Goal: Information Seeking & Learning: Find contact information

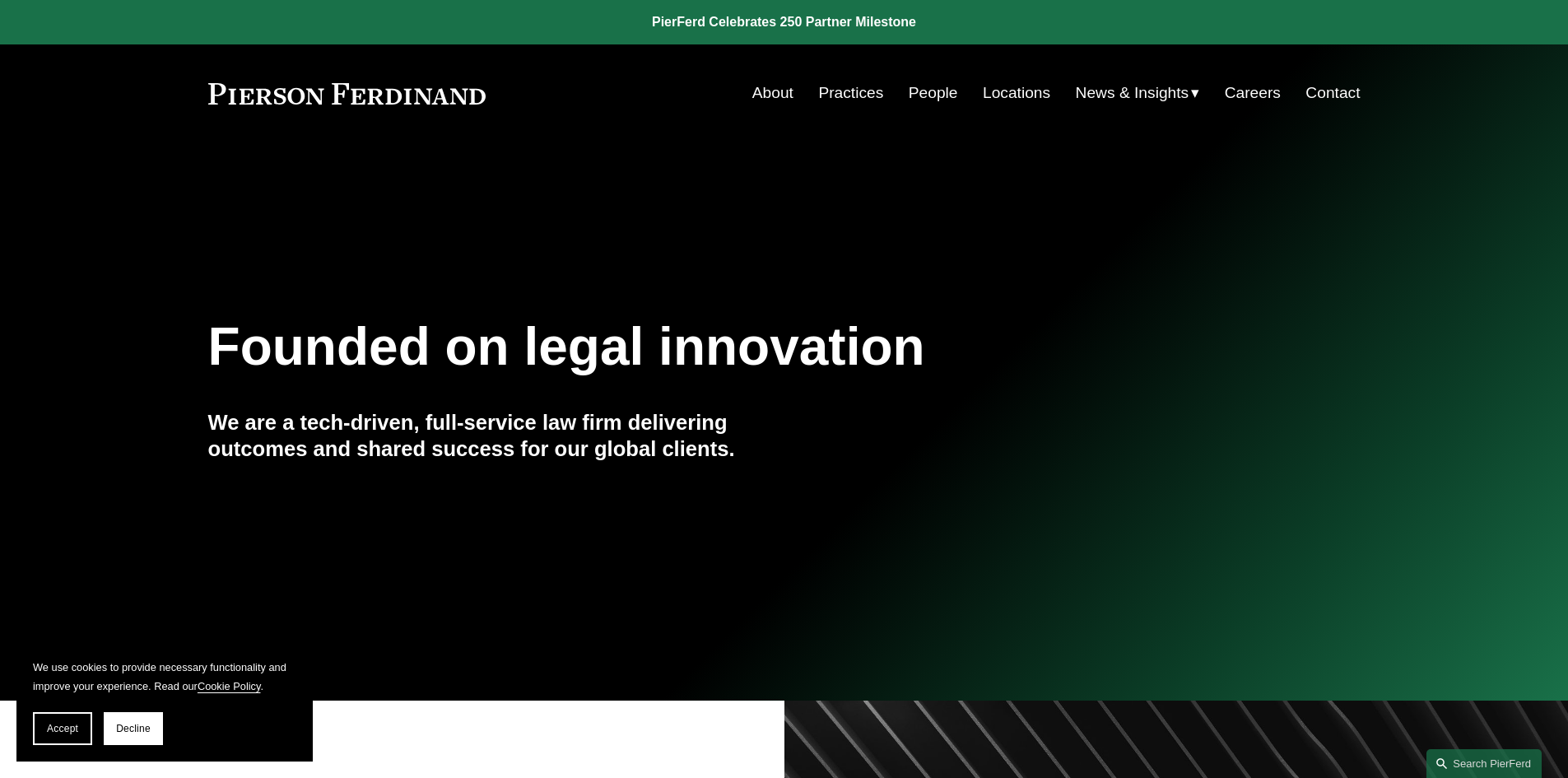
click at [1316, 94] on link "Contact" at bounding box center [1333, 93] width 54 height 31
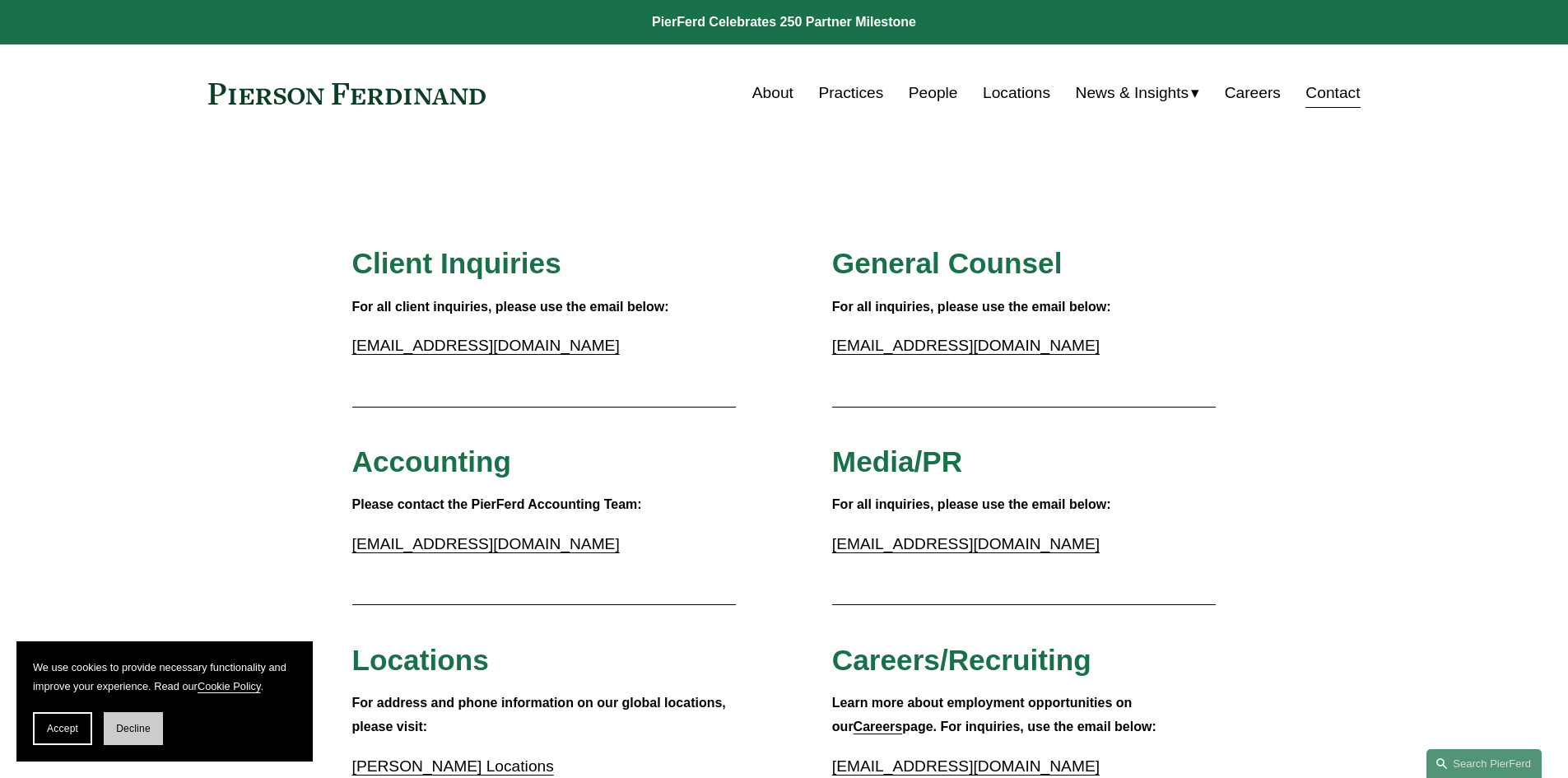
click at [119, 723] on button "Decline" at bounding box center [133, 729] width 59 height 33
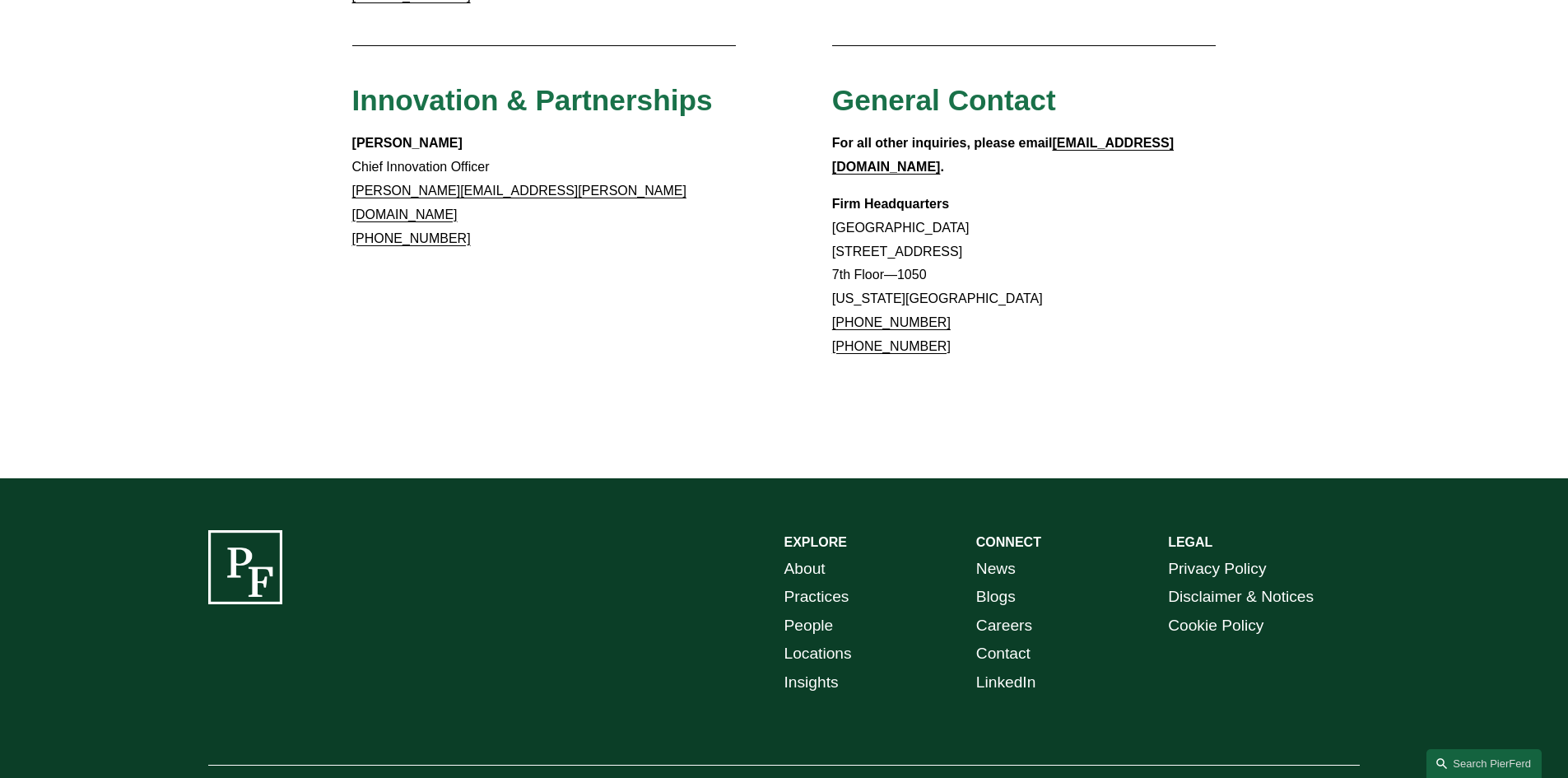
scroll to position [1512, 0]
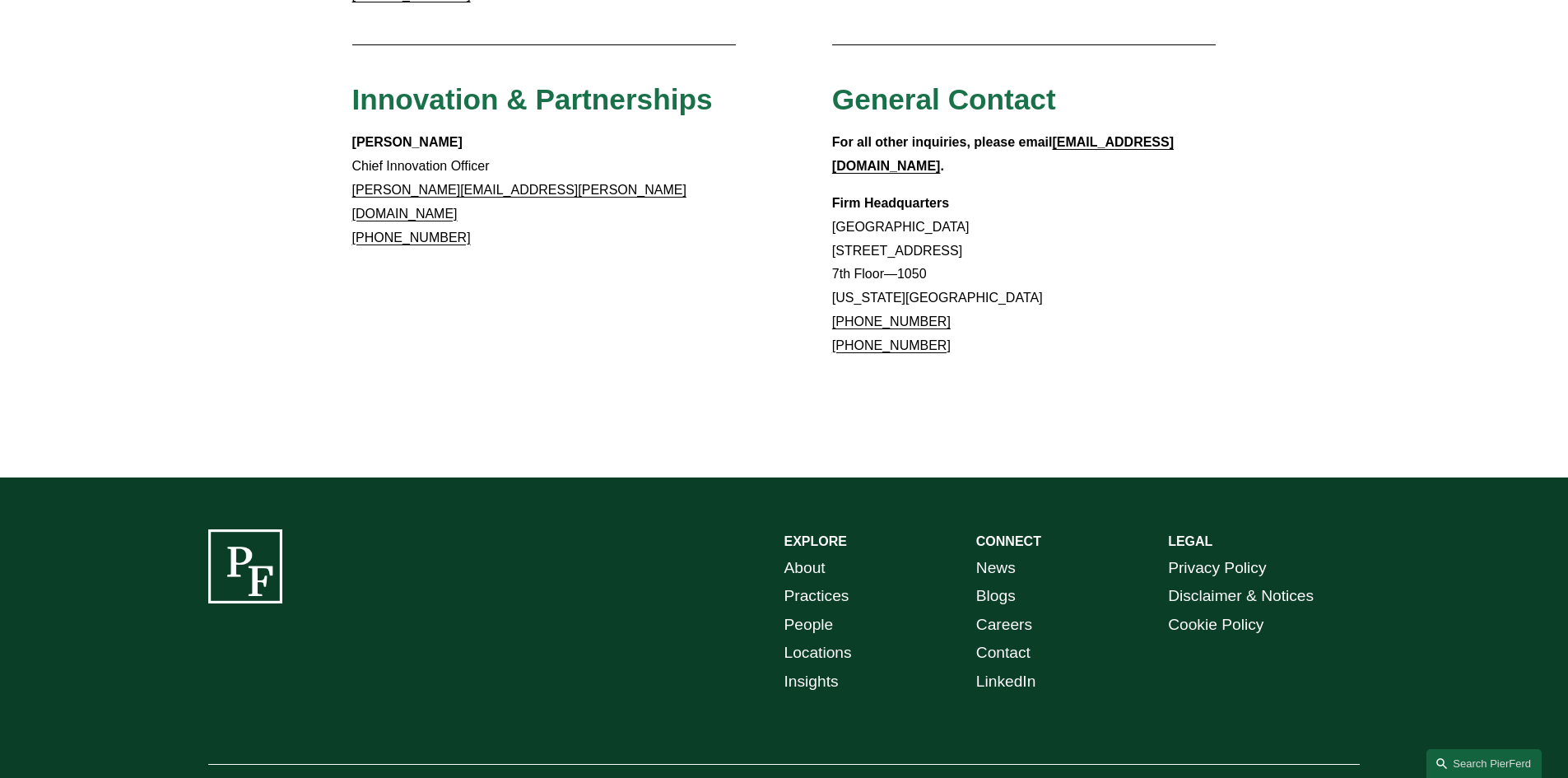
click at [815, 639] on link "Locations" at bounding box center [817, 653] width 67 height 29
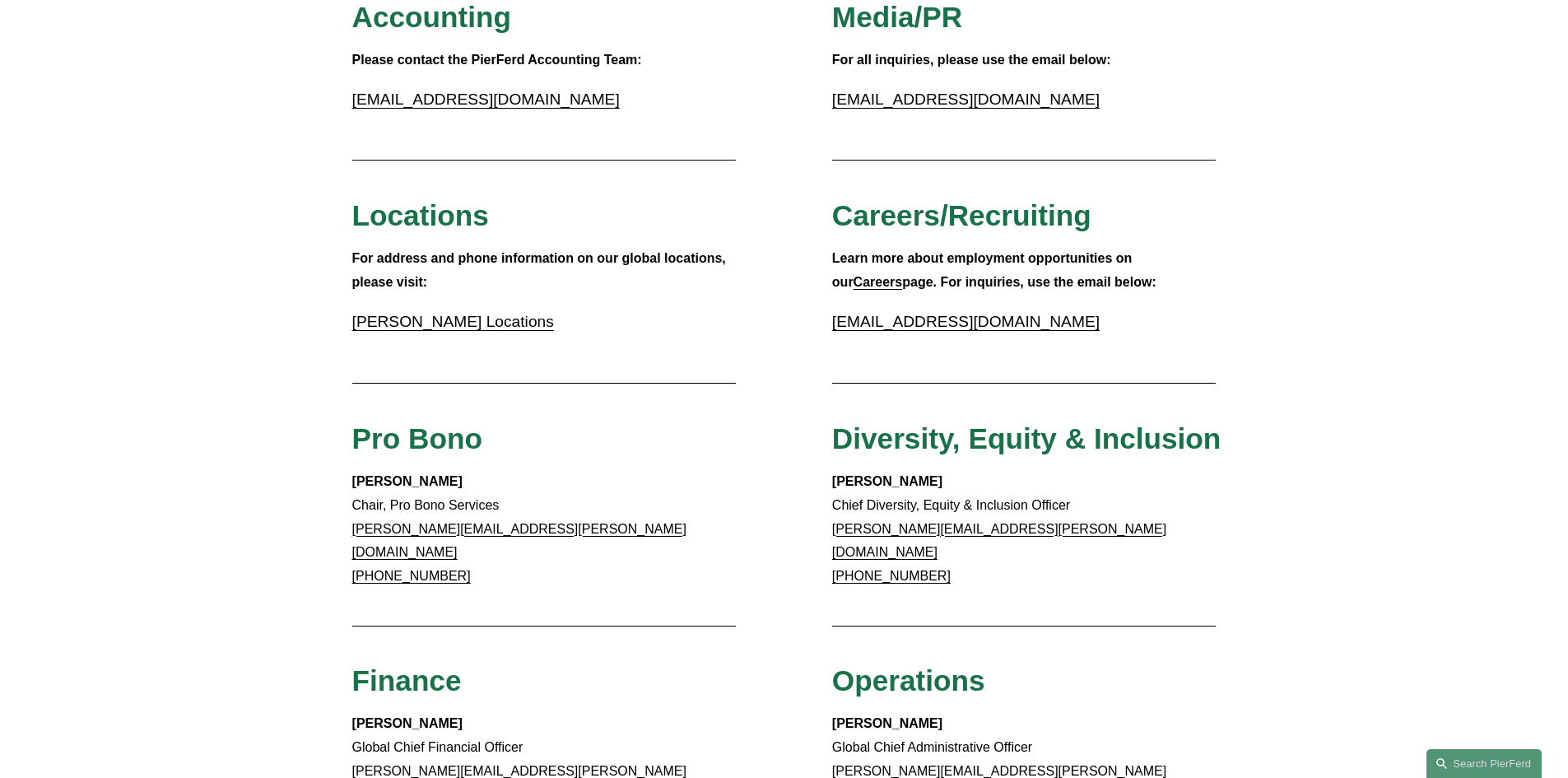
scroll to position [441, 0]
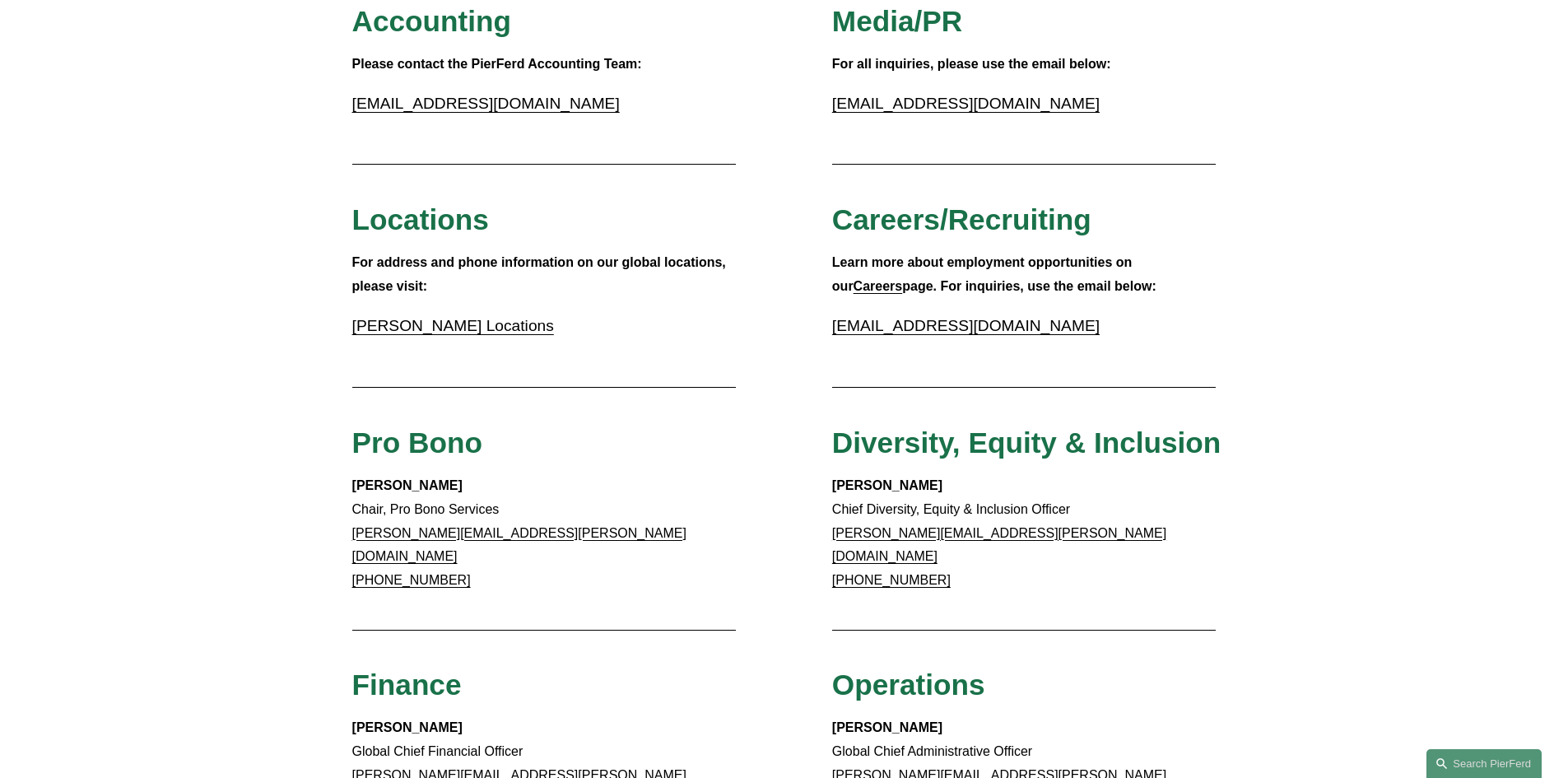
click at [457, 323] on link "Pierson Ferdinand Locations" at bounding box center [452, 325] width 201 height 18
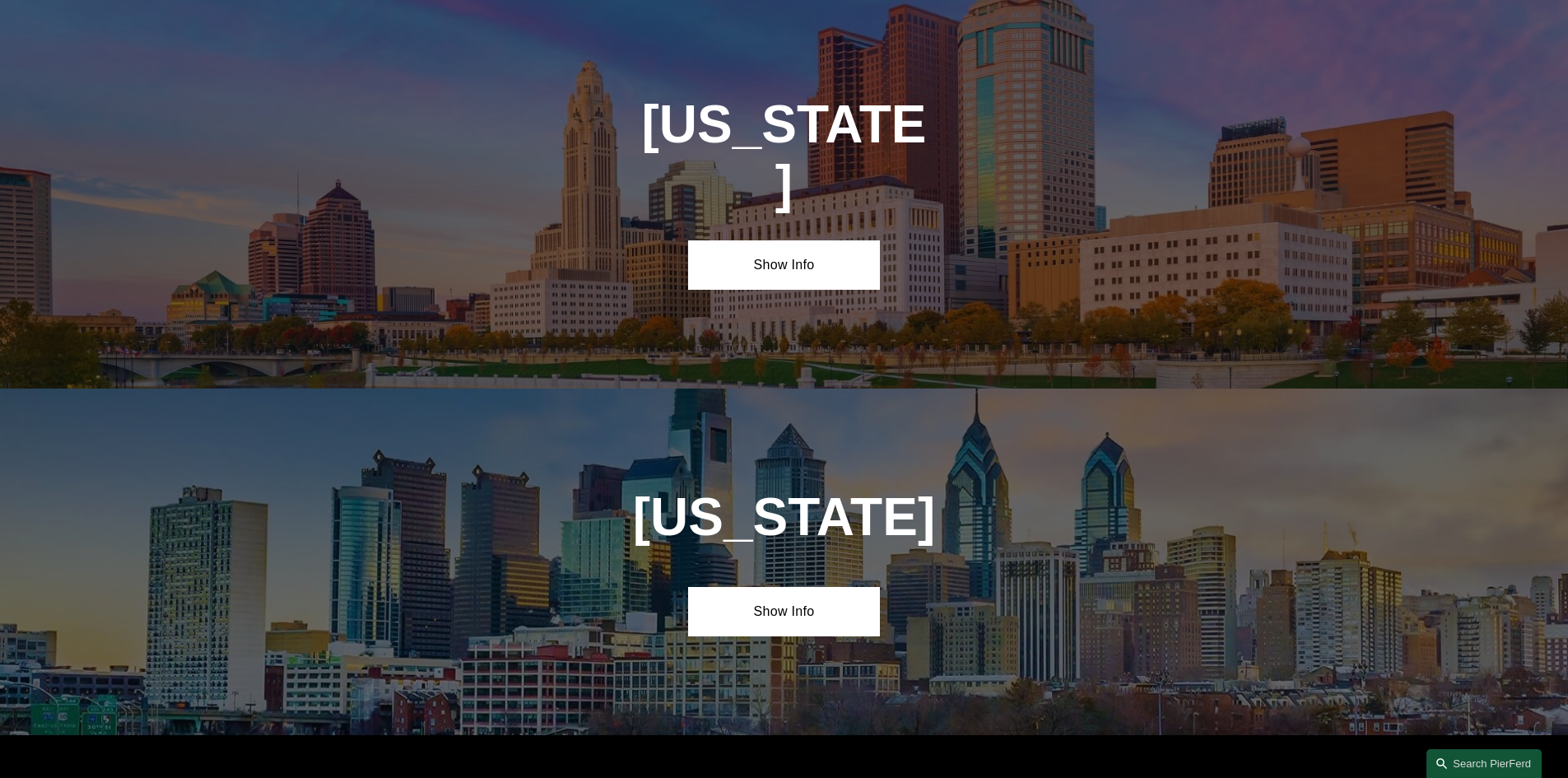
scroll to position [4883, 0]
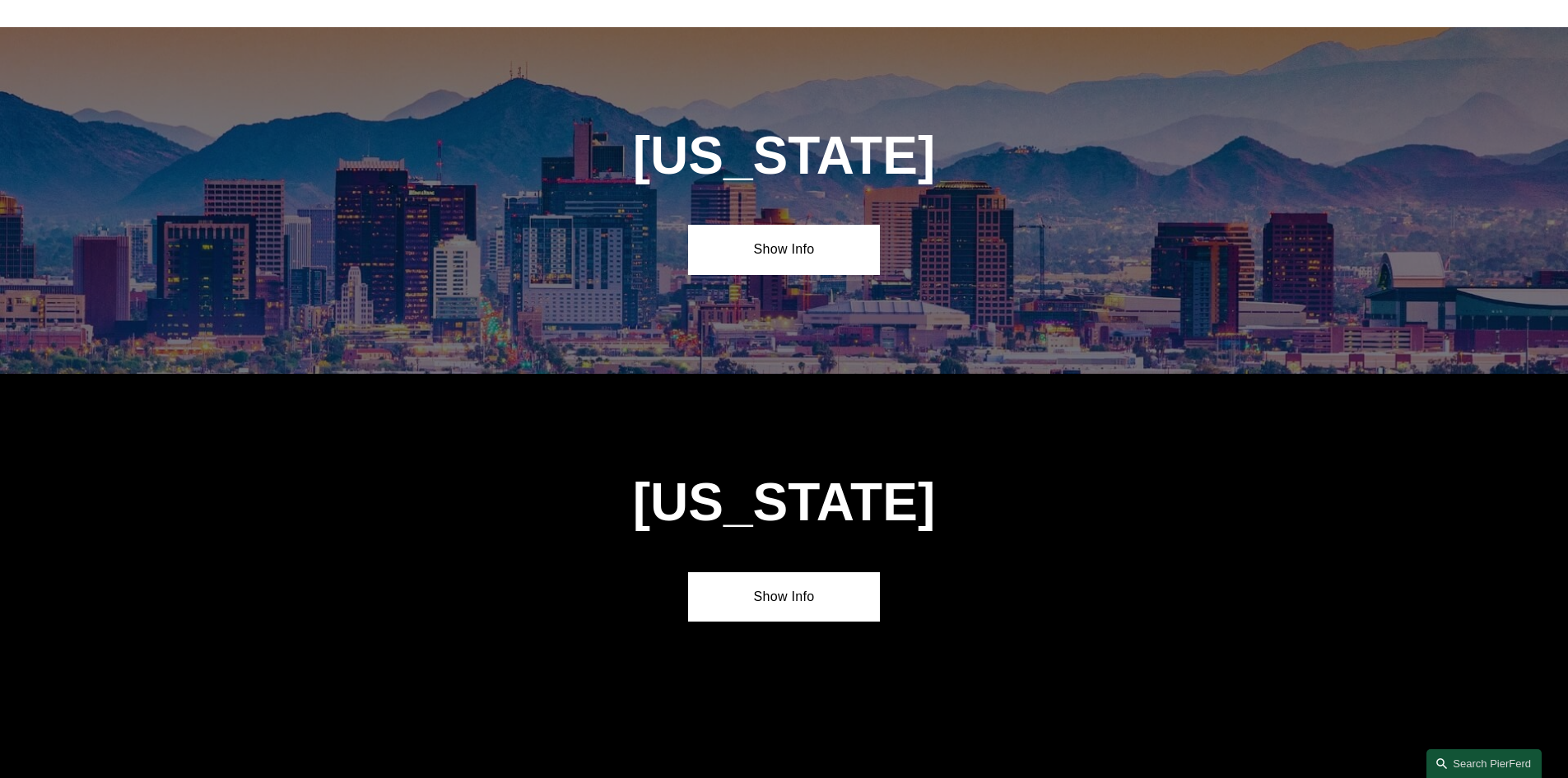
scroll to position [741, 0]
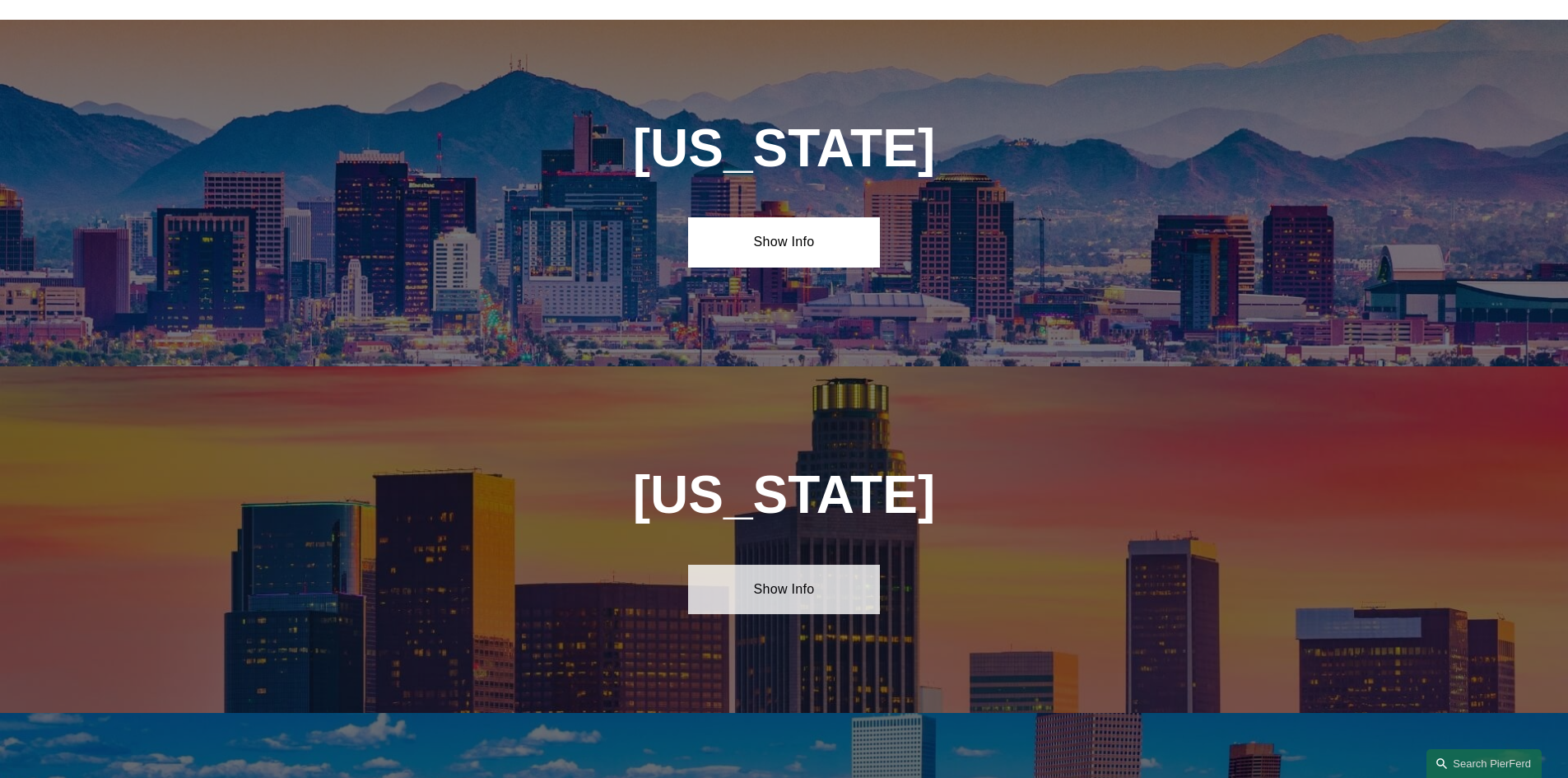
click at [763, 565] on link "Show Info" at bounding box center [784, 589] width 192 height 49
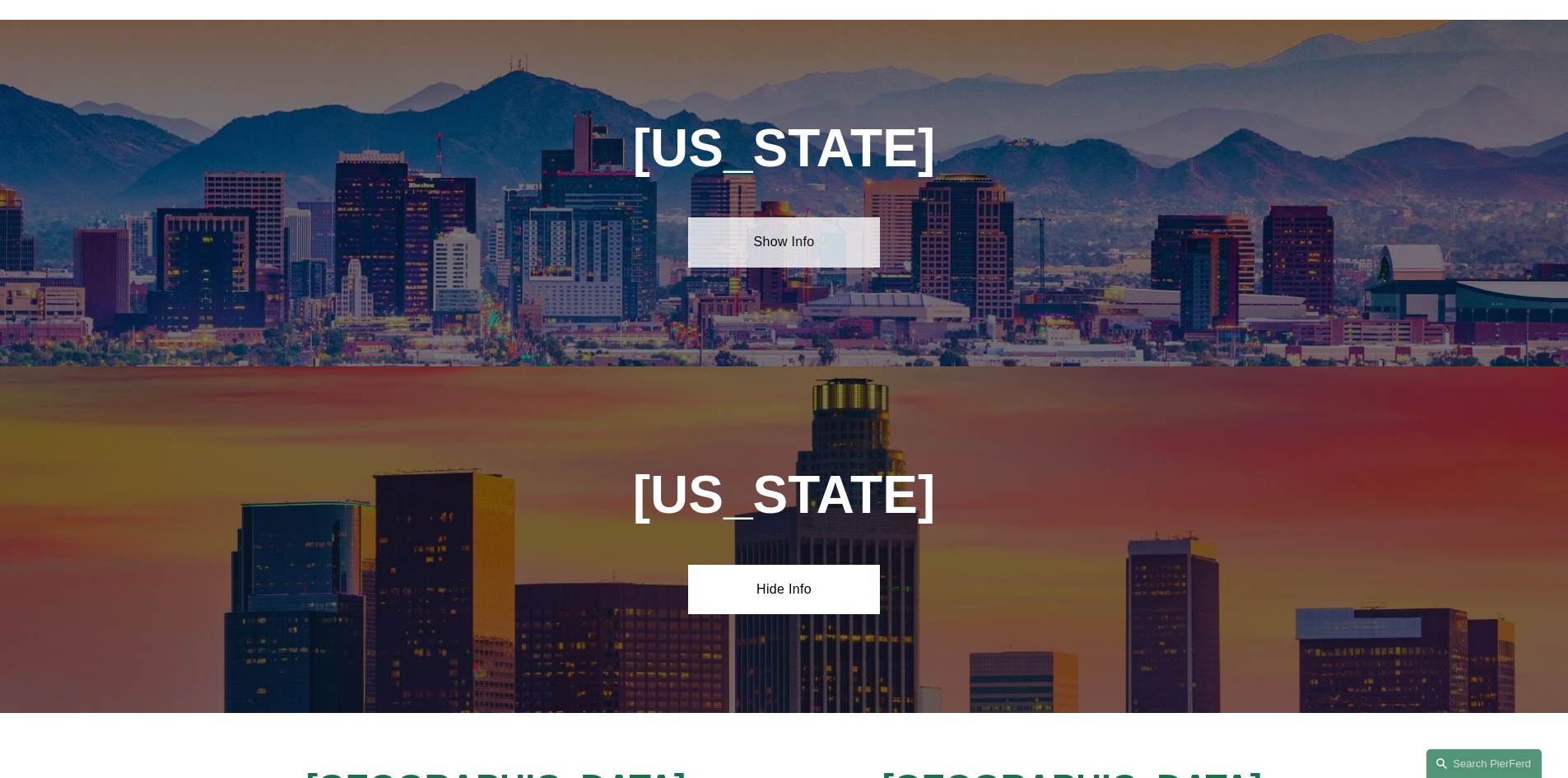
click at [811, 252] on link "Show Info" at bounding box center [784, 241] width 192 height 49
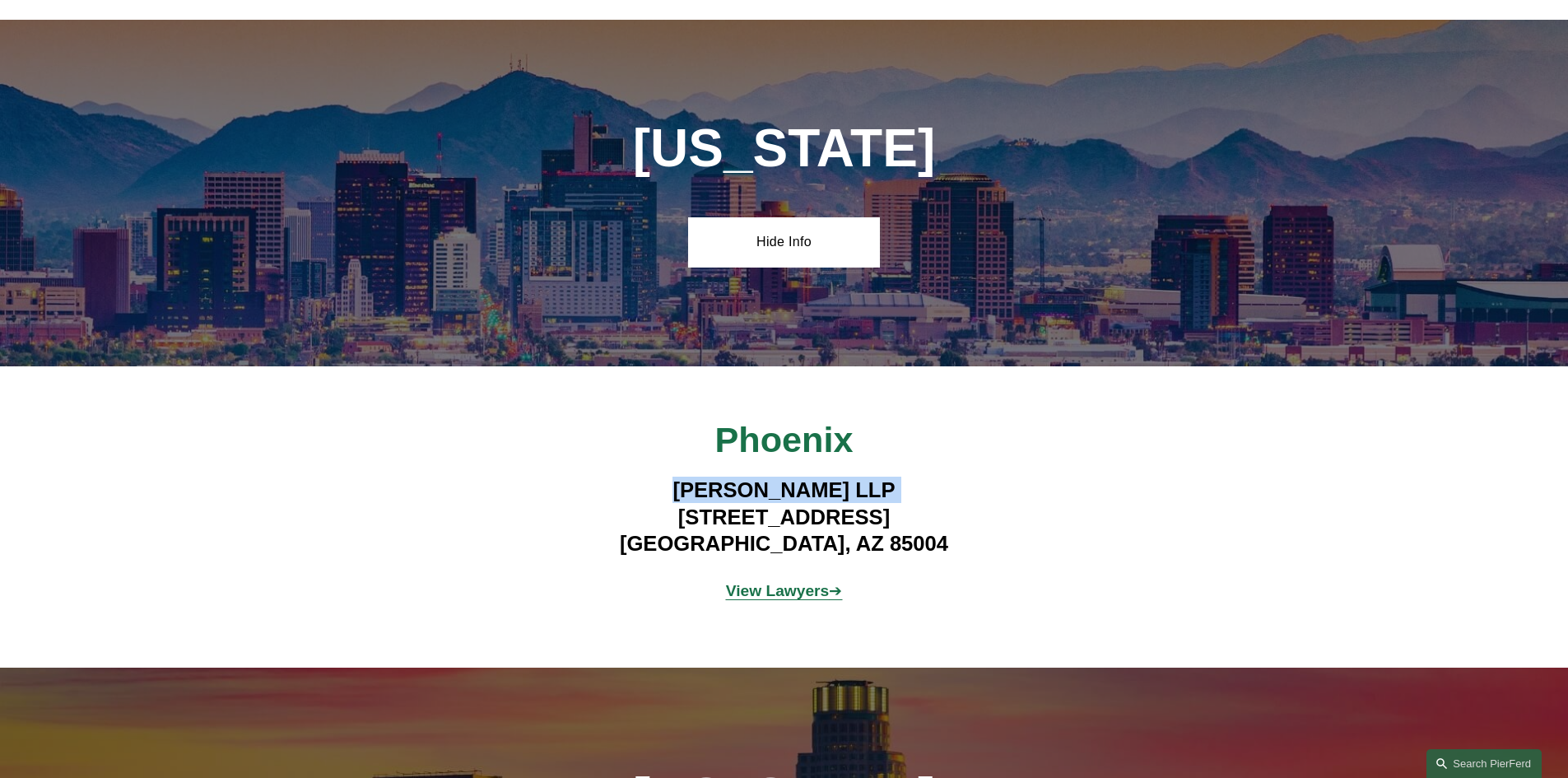
drag, startPoint x: 623, startPoint y: 499, endPoint x: 607, endPoint y: 474, distance: 29.7
click at [607, 477] on h4 "Pierson Ferdinand LLP 2 North Central Ave, Suite 1800 Phoenix, AZ 85004" at bounding box center [784, 517] width 480 height 79
click at [802, 577] on p "View Lawyers ➔" at bounding box center [784, 591] width 384 height 29
click at [804, 582] on strong "View Lawyers" at bounding box center [778, 590] width 103 height 18
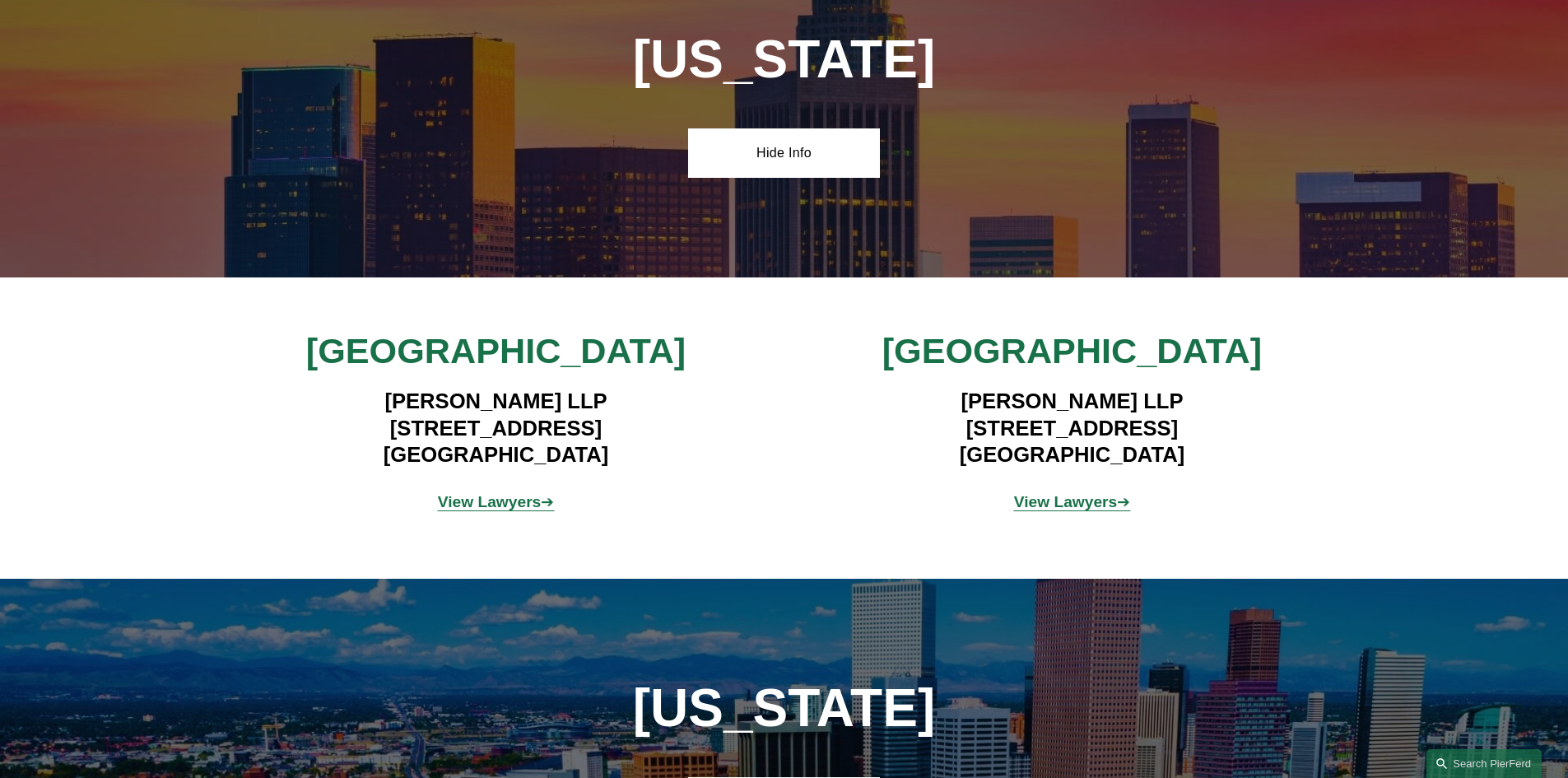
scroll to position [1482, 0]
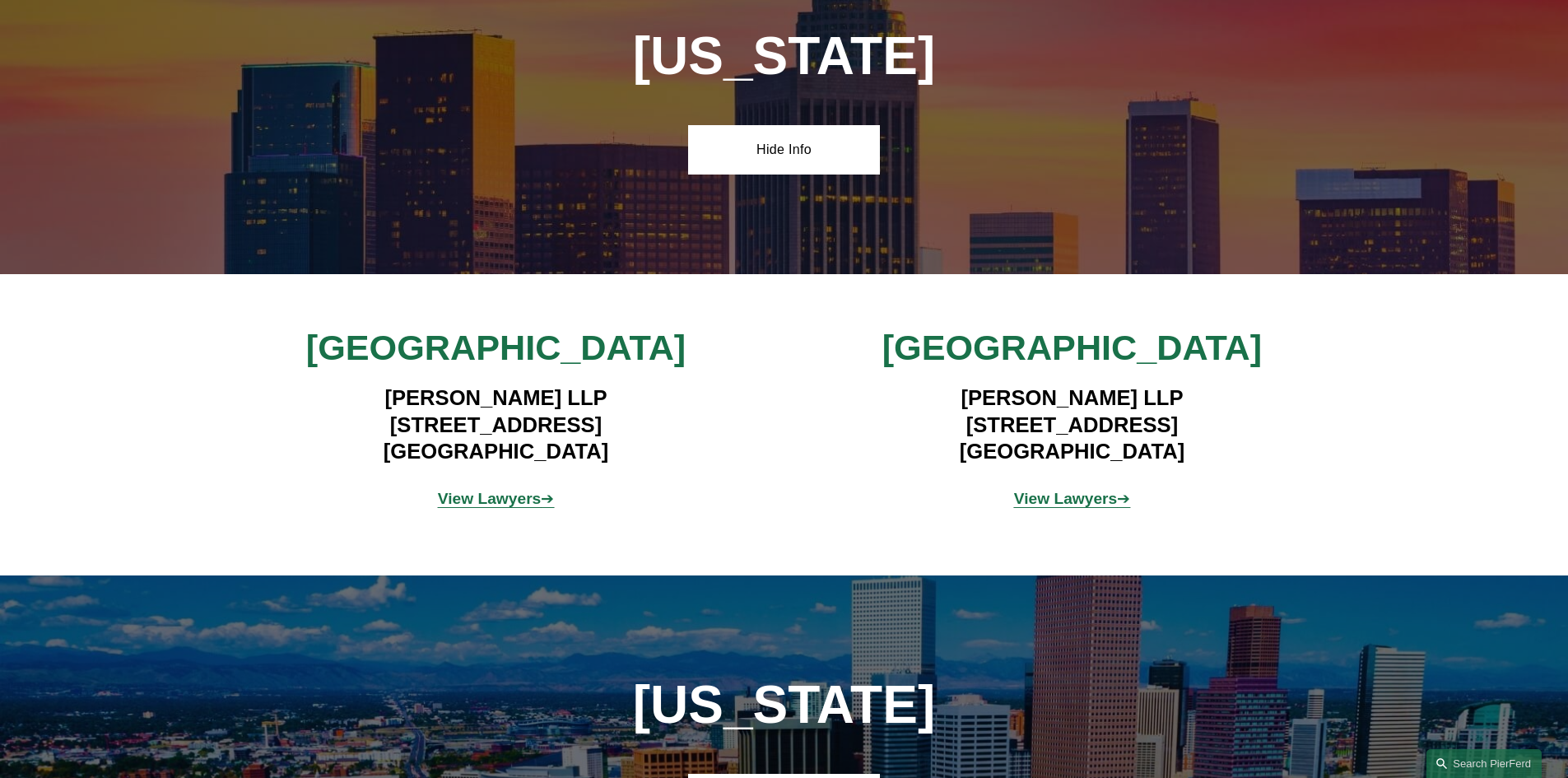
click at [1030, 490] on strong "View Lawyers" at bounding box center [1066, 498] width 103 height 18
click at [501, 496] on strong "View Lawyers" at bounding box center [489, 498] width 103 height 18
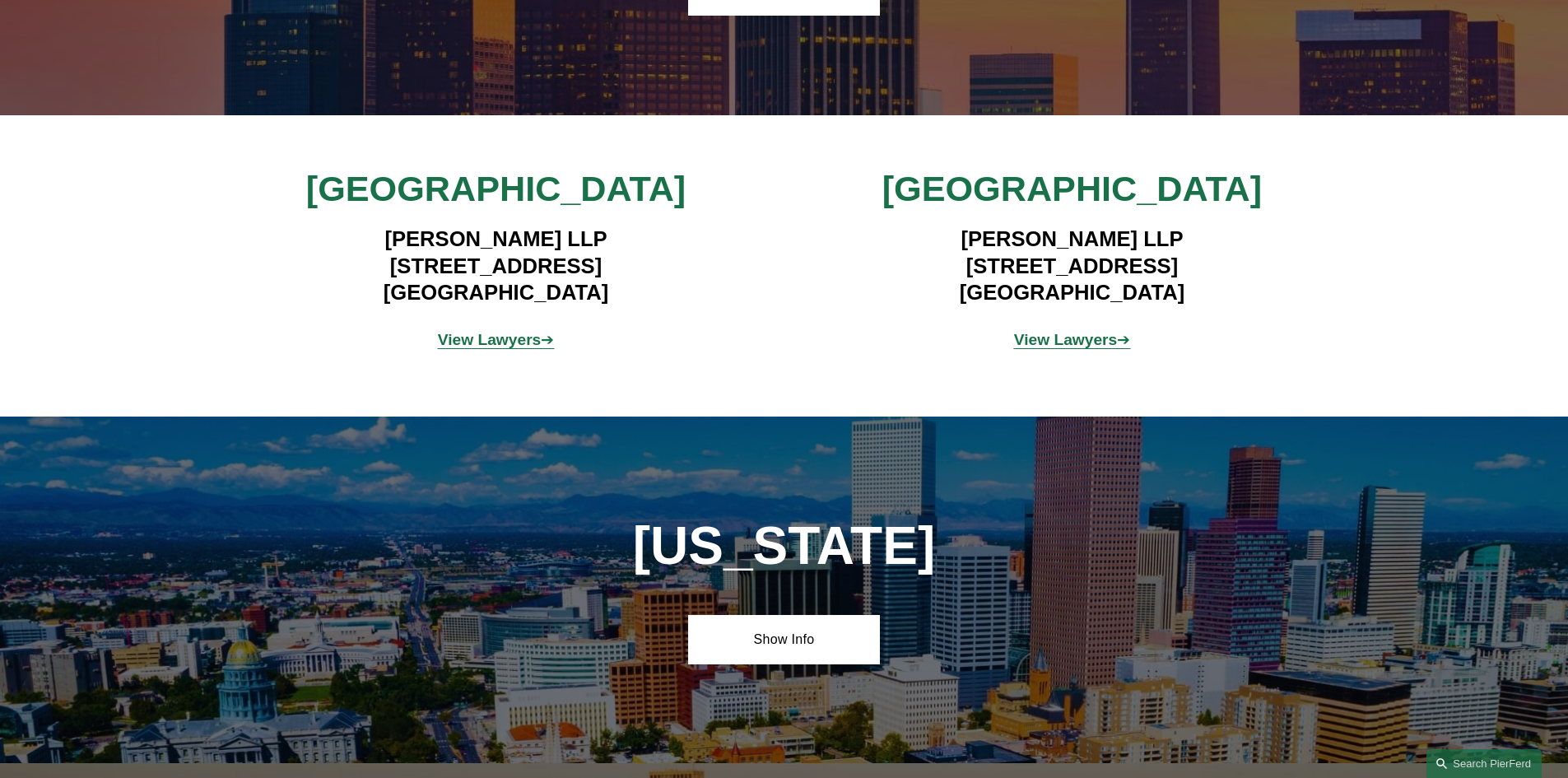
scroll to position [1894, 0]
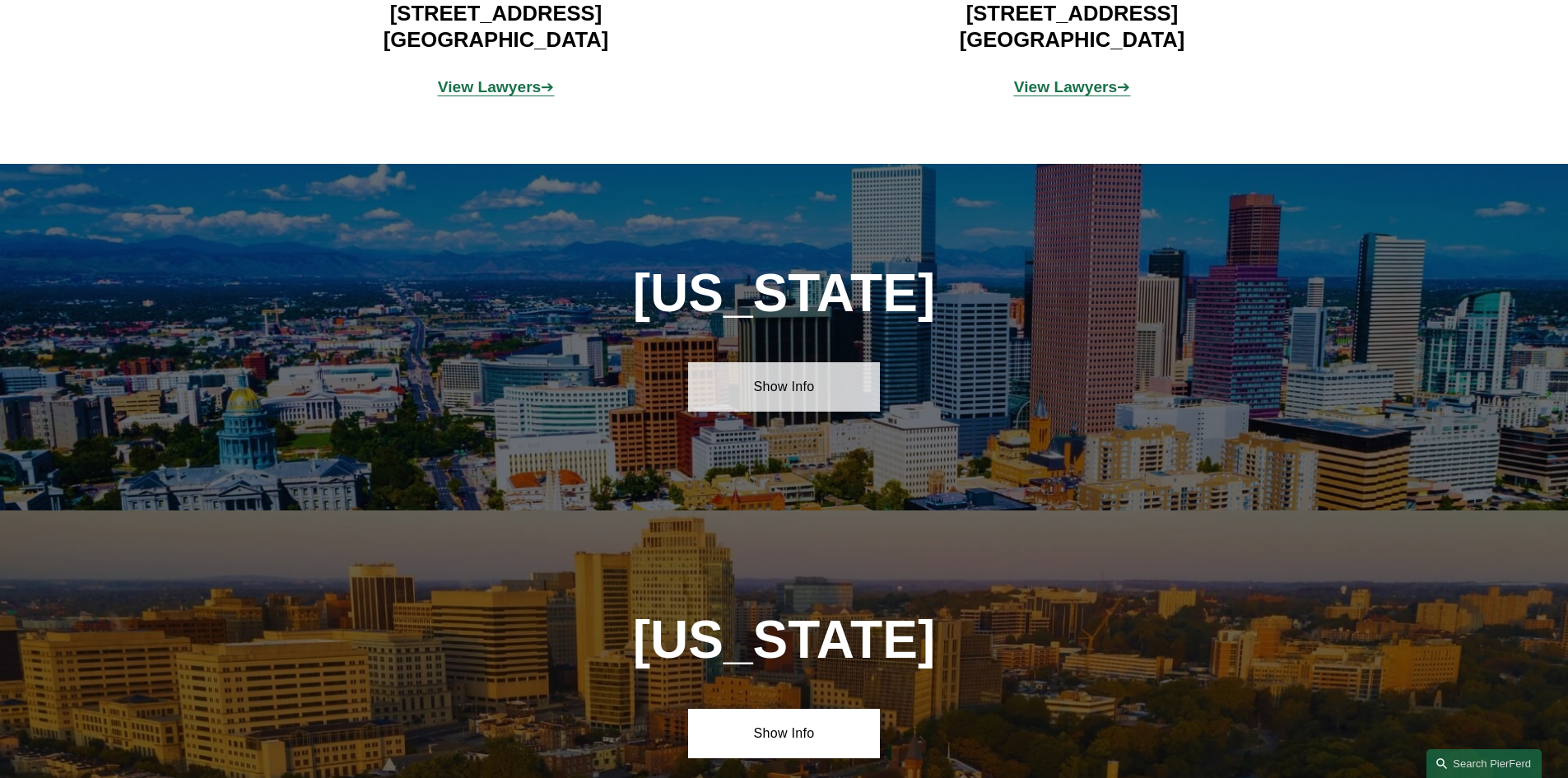
click at [730, 378] on link "Show Info" at bounding box center [784, 386] width 192 height 49
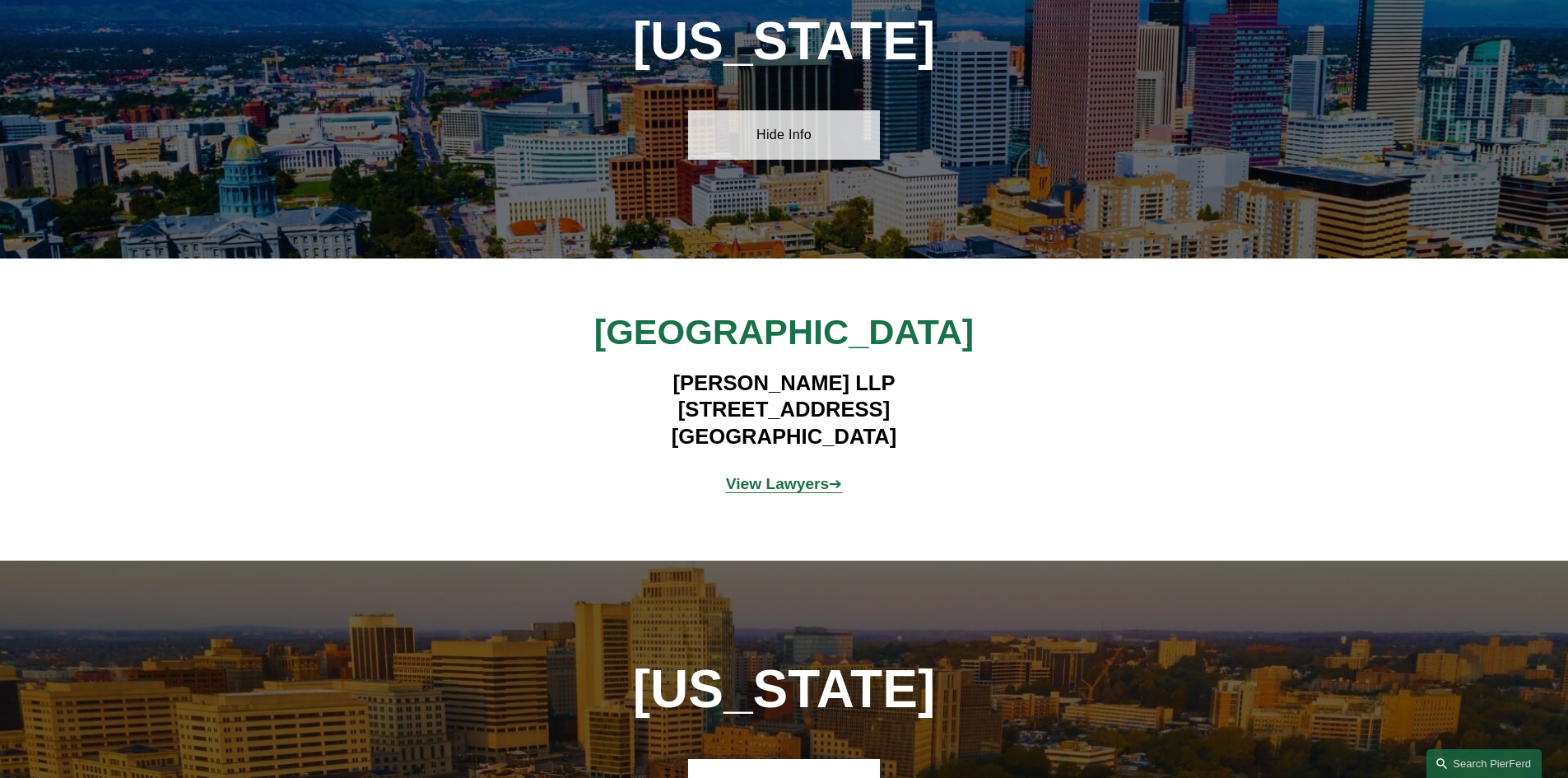
scroll to position [2224, 0]
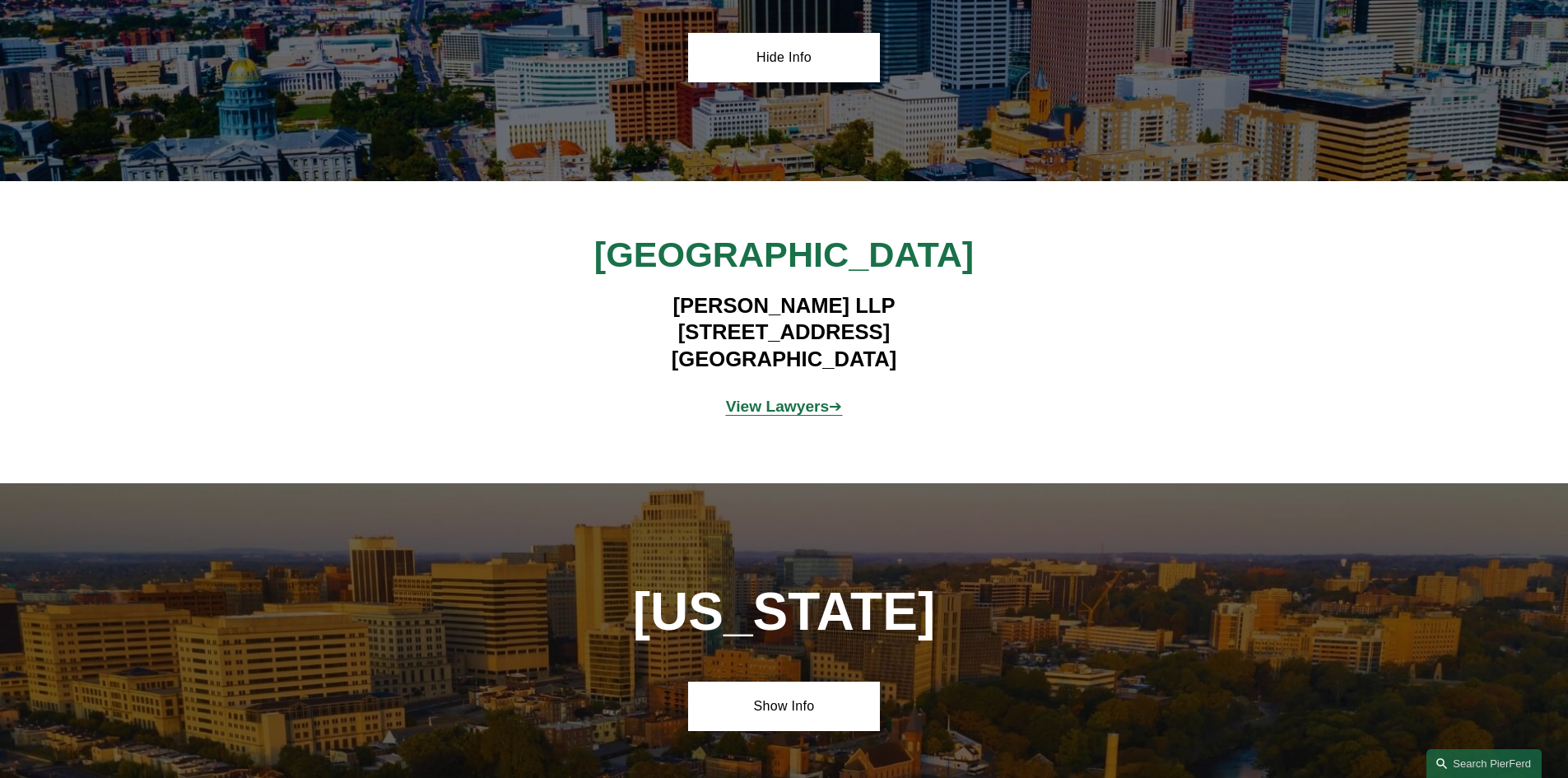
click at [763, 397] on strong "View Lawyers" at bounding box center [778, 406] width 103 height 18
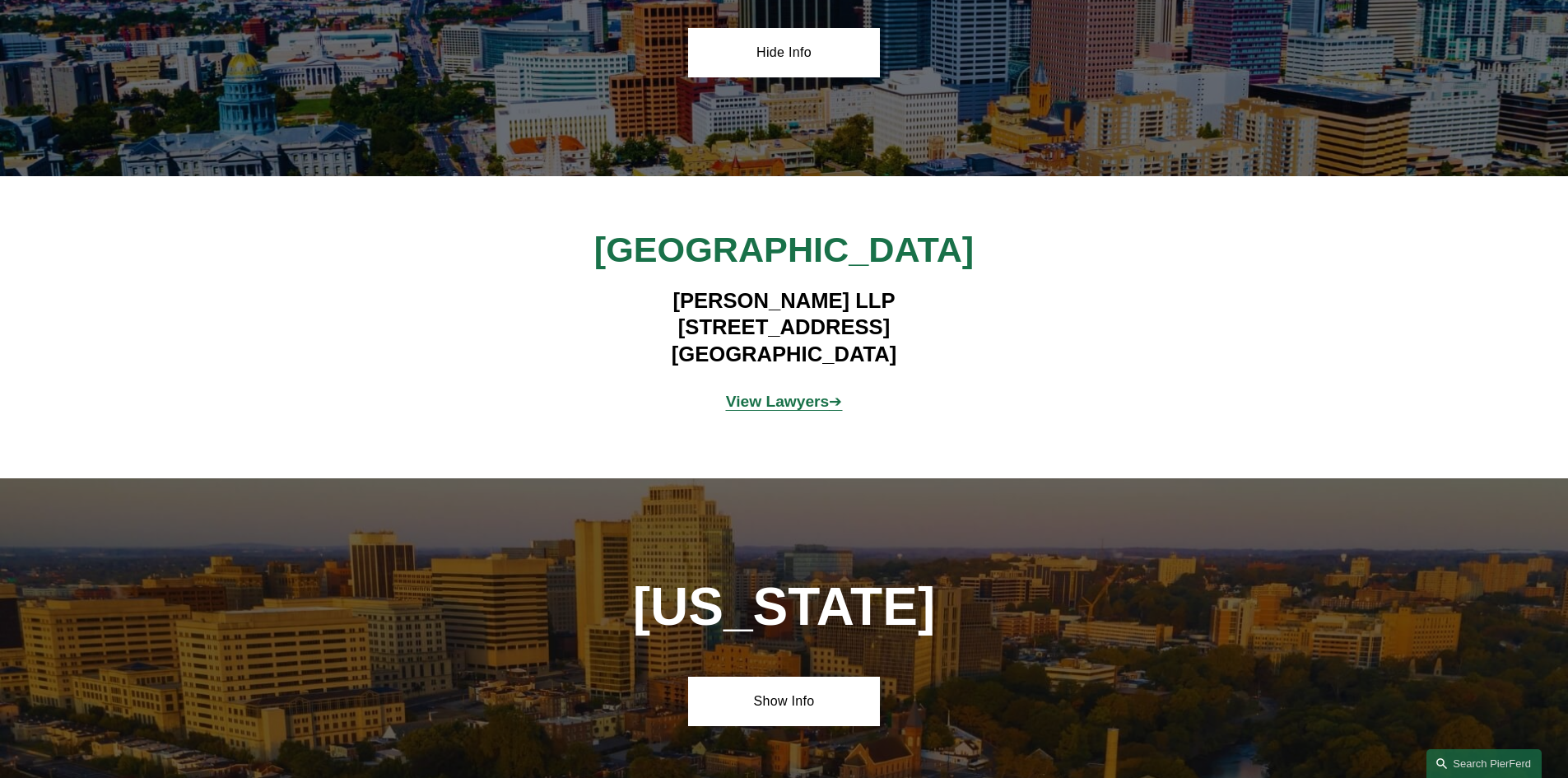
scroll to position [2471, 0]
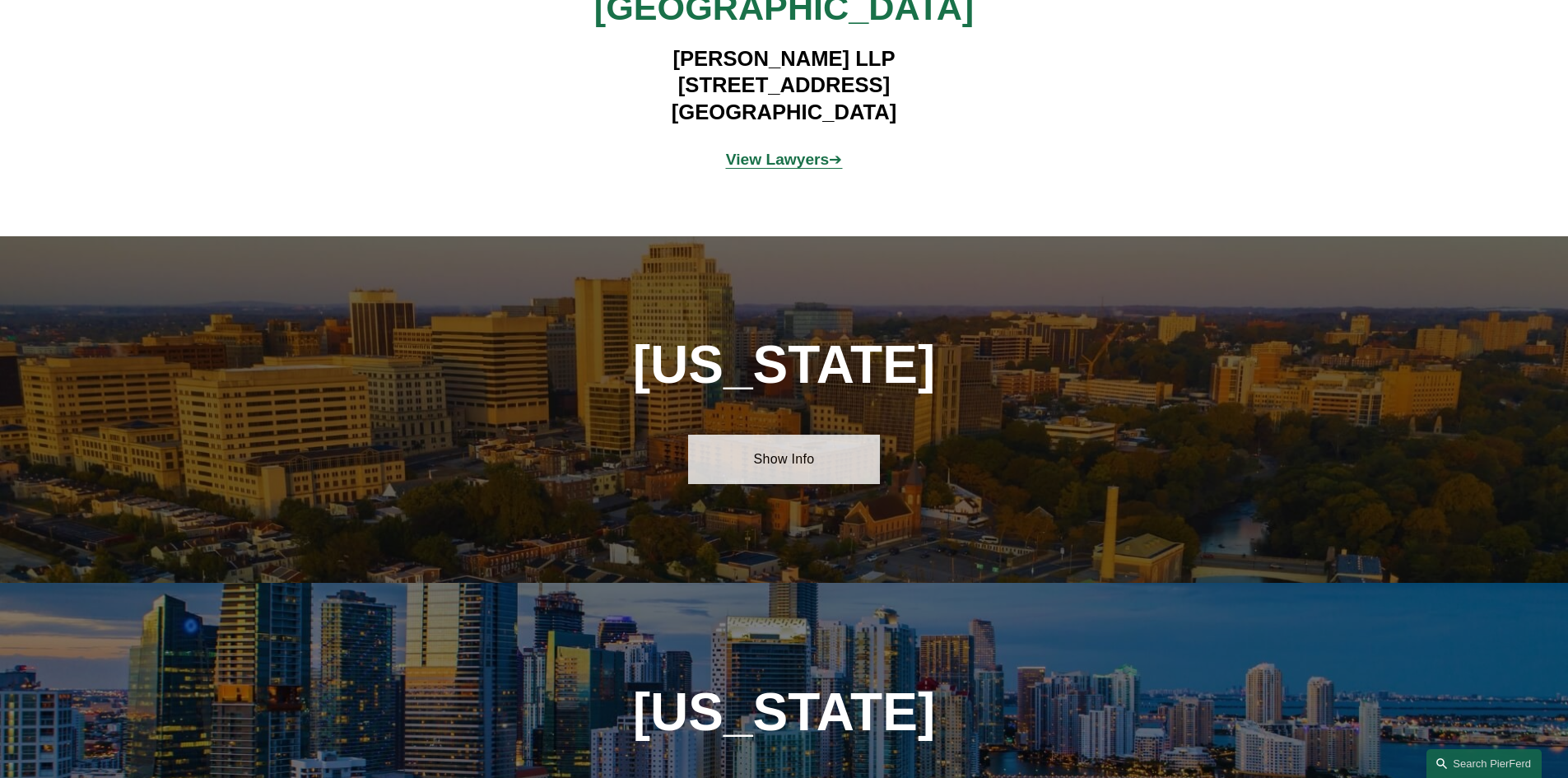
click at [780, 442] on link "Show Info" at bounding box center [784, 459] width 192 height 49
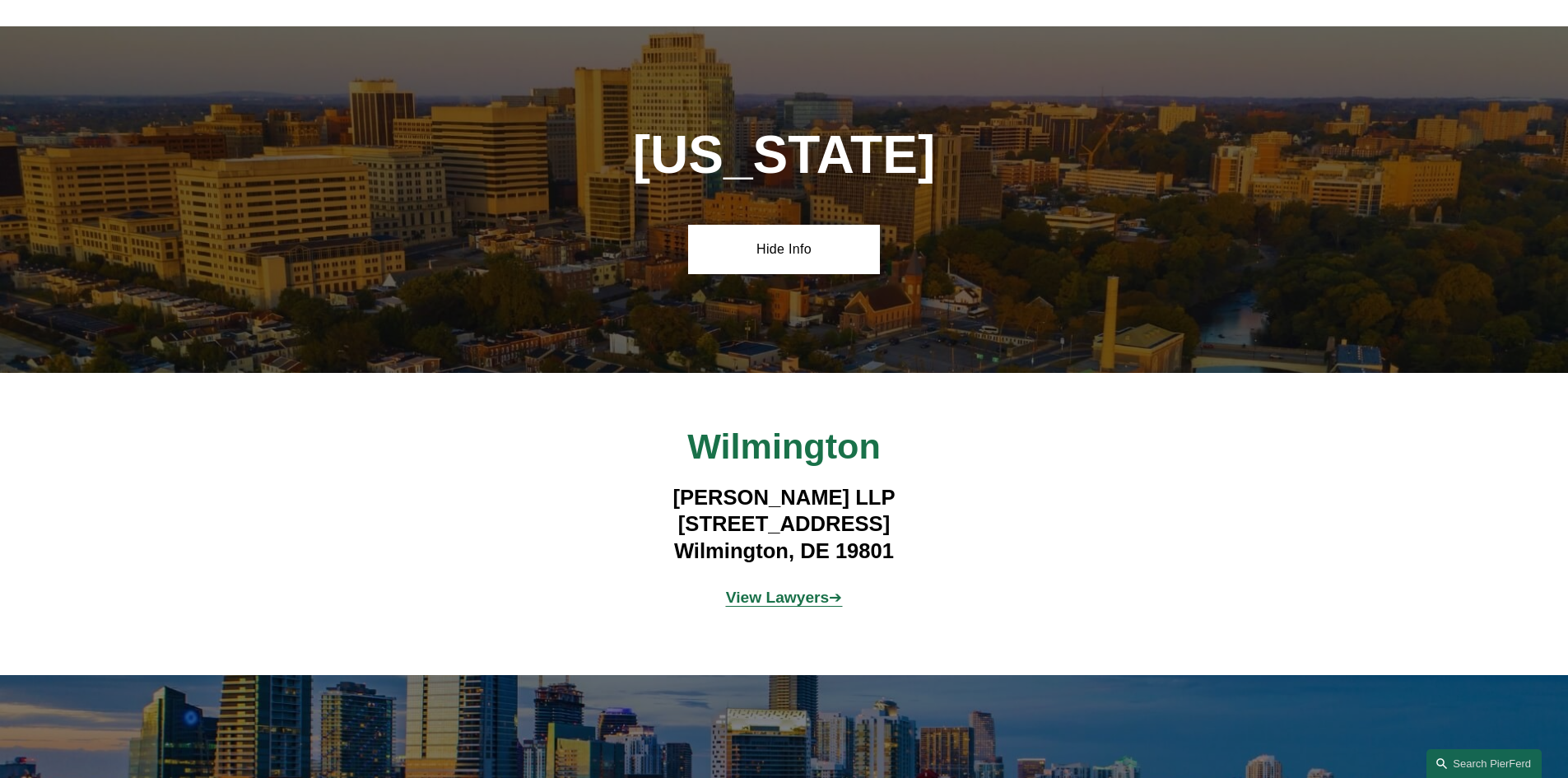
scroll to position [2717, 0]
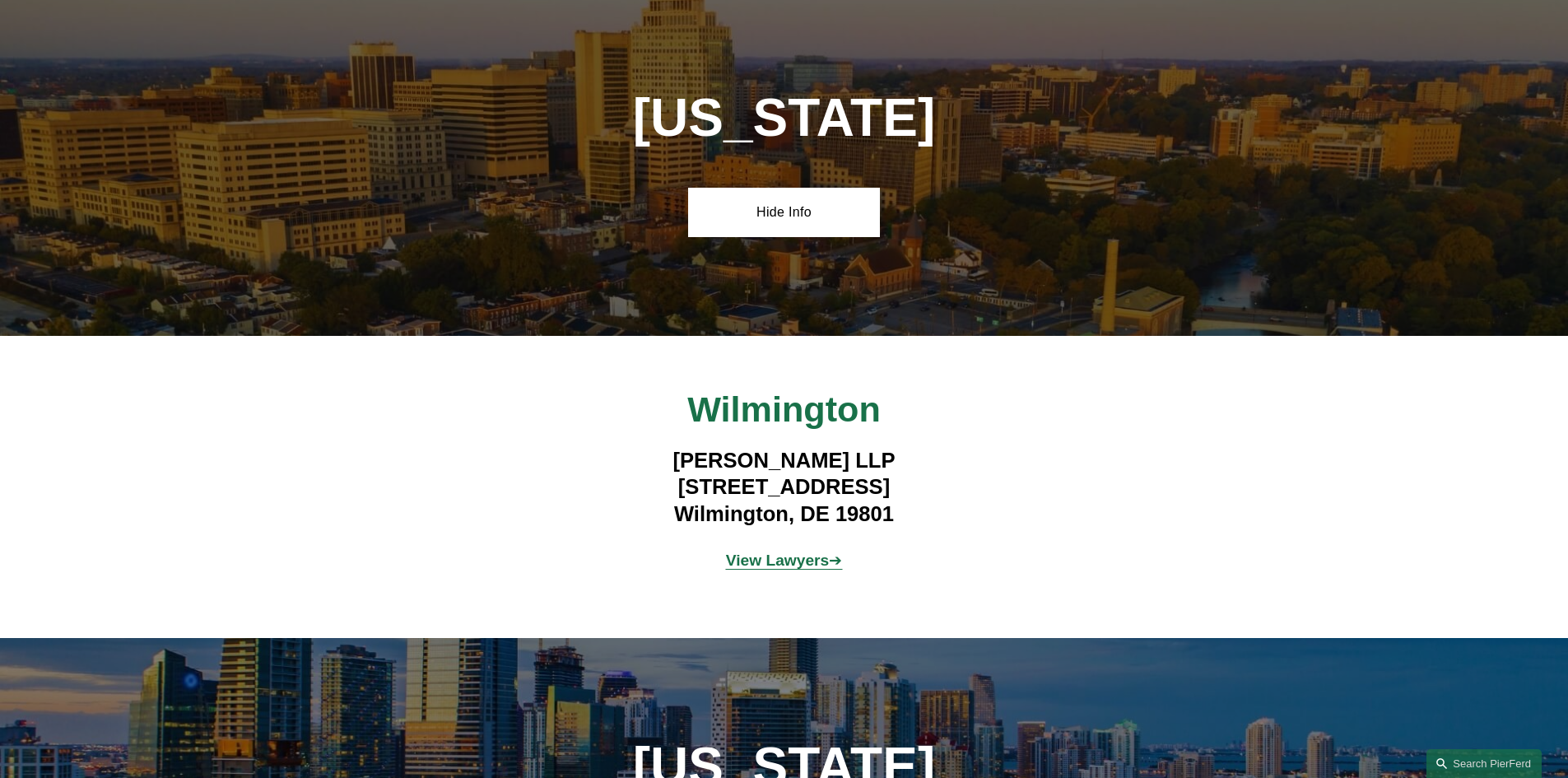
click at [792, 558] on strong "View Lawyers" at bounding box center [778, 560] width 103 height 18
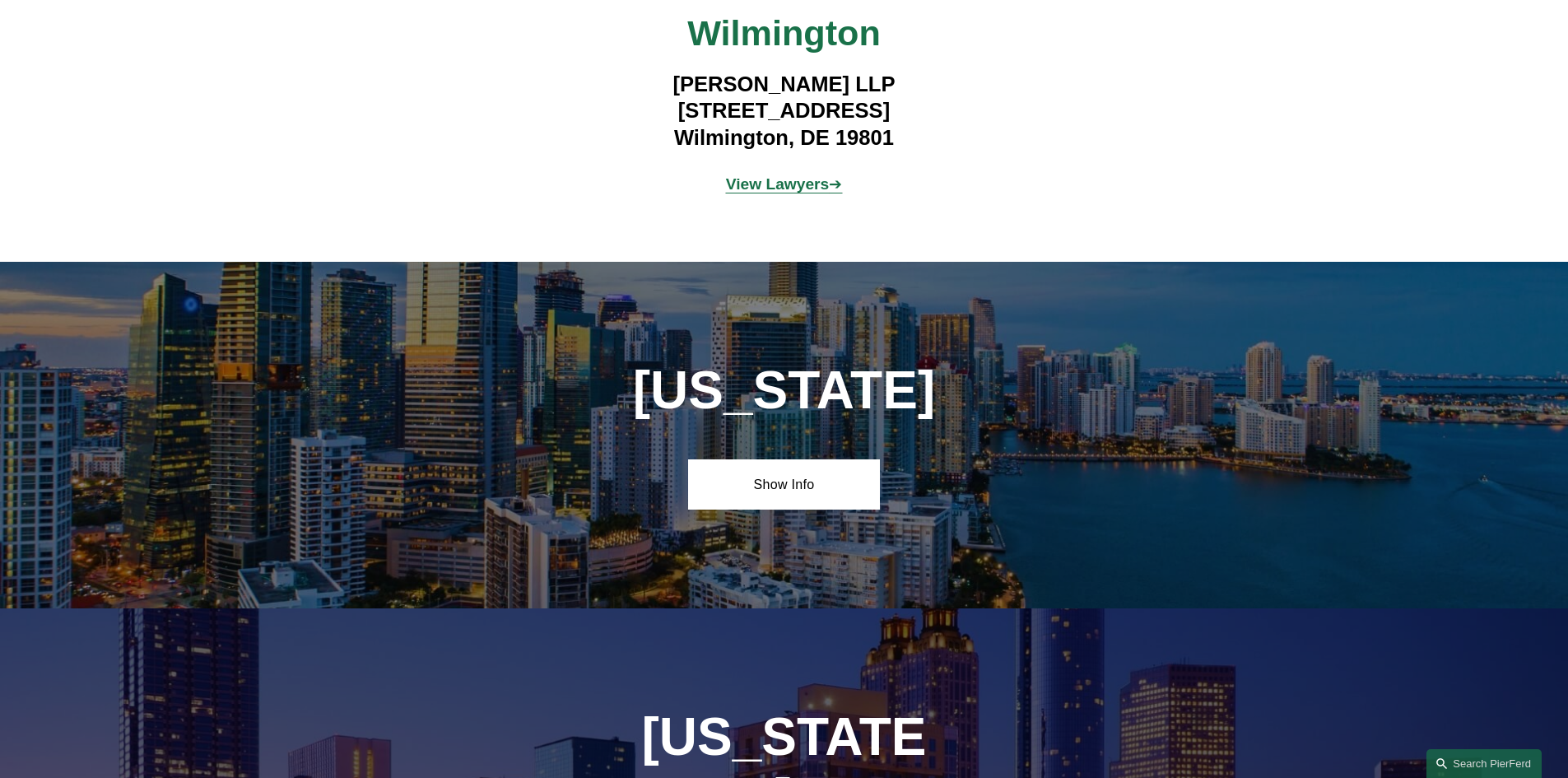
scroll to position [3130, 0]
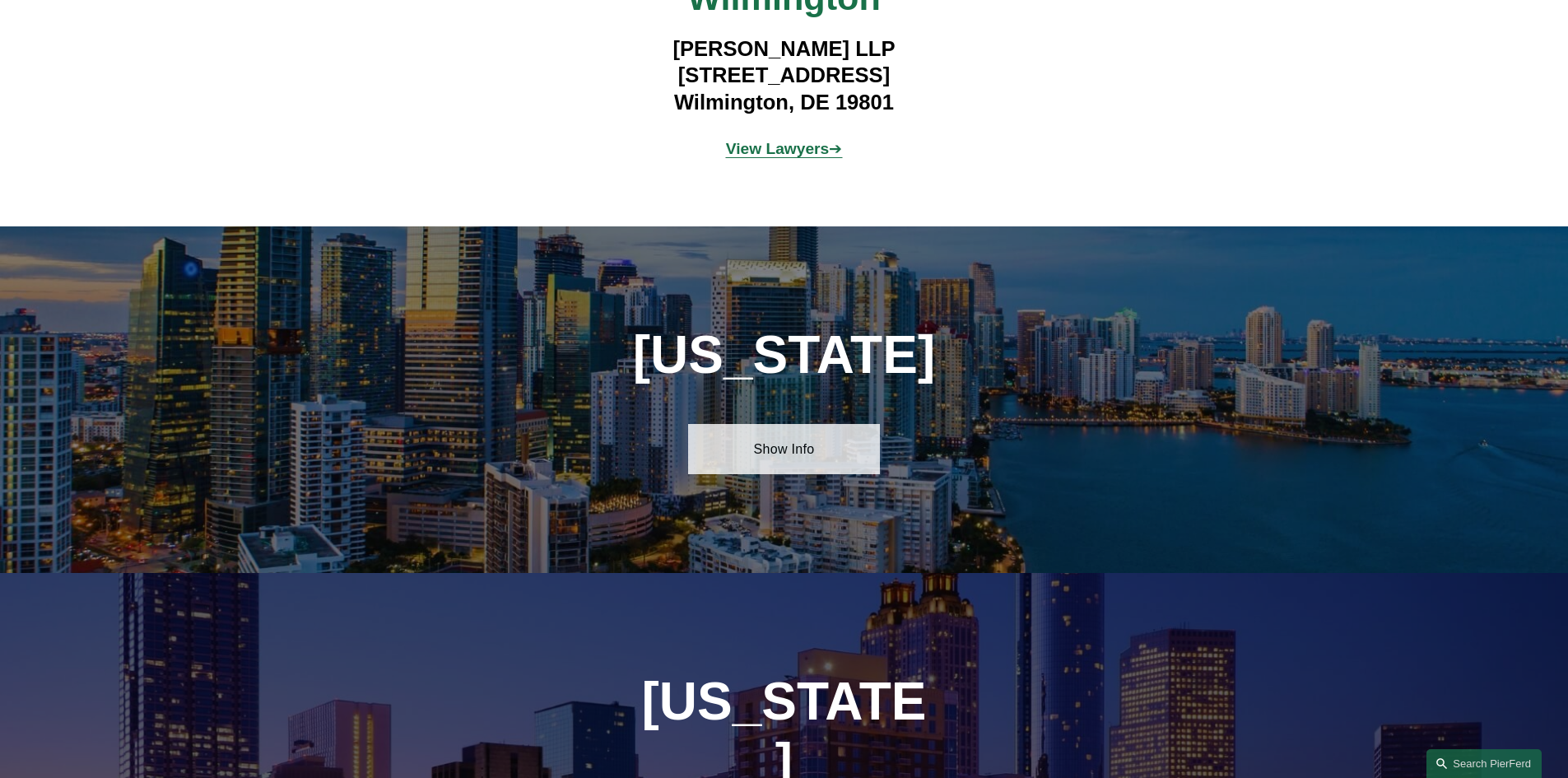
click at [768, 427] on link "Show Info" at bounding box center [784, 448] width 192 height 49
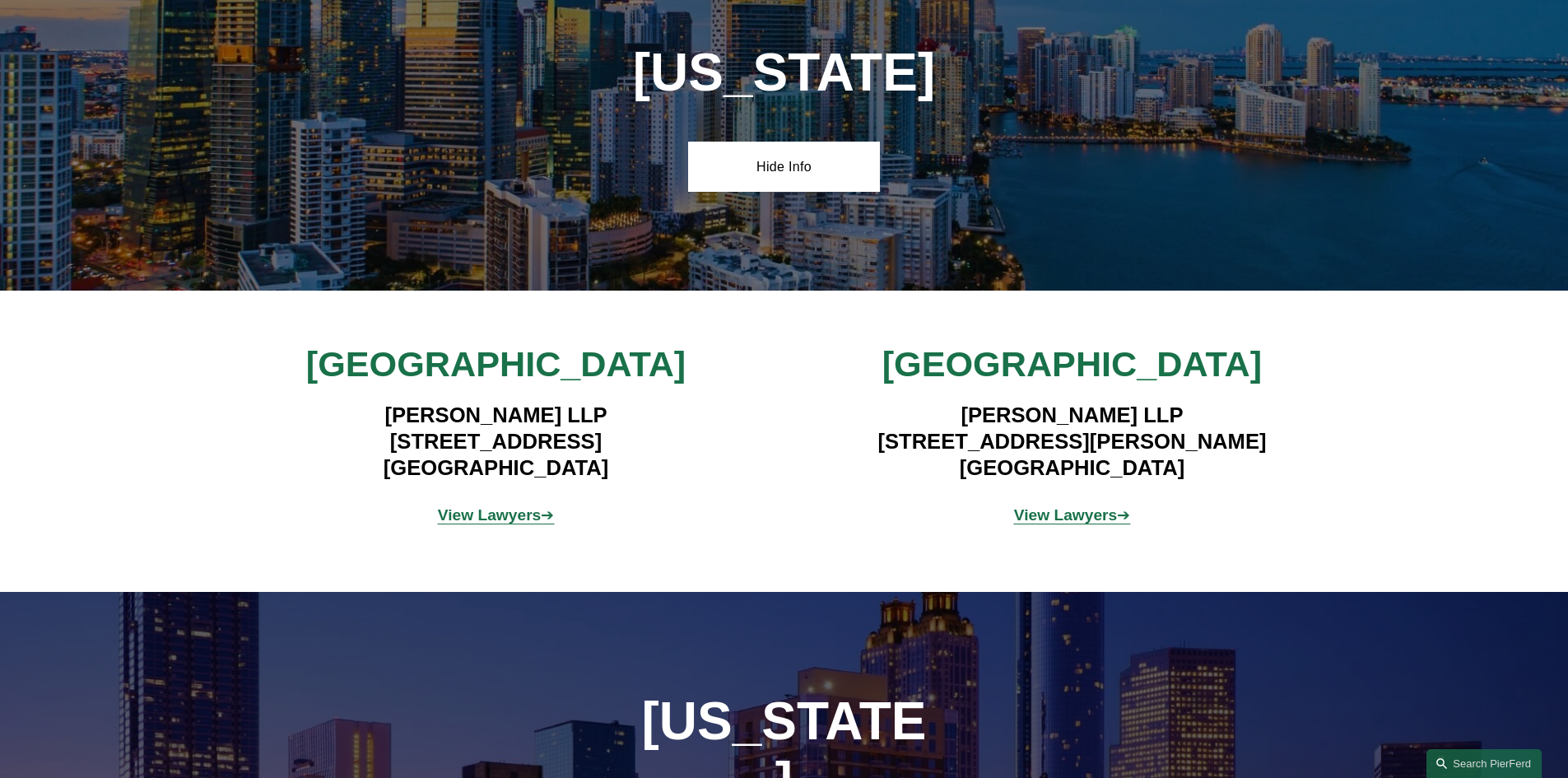
scroll to position [3458, 0]
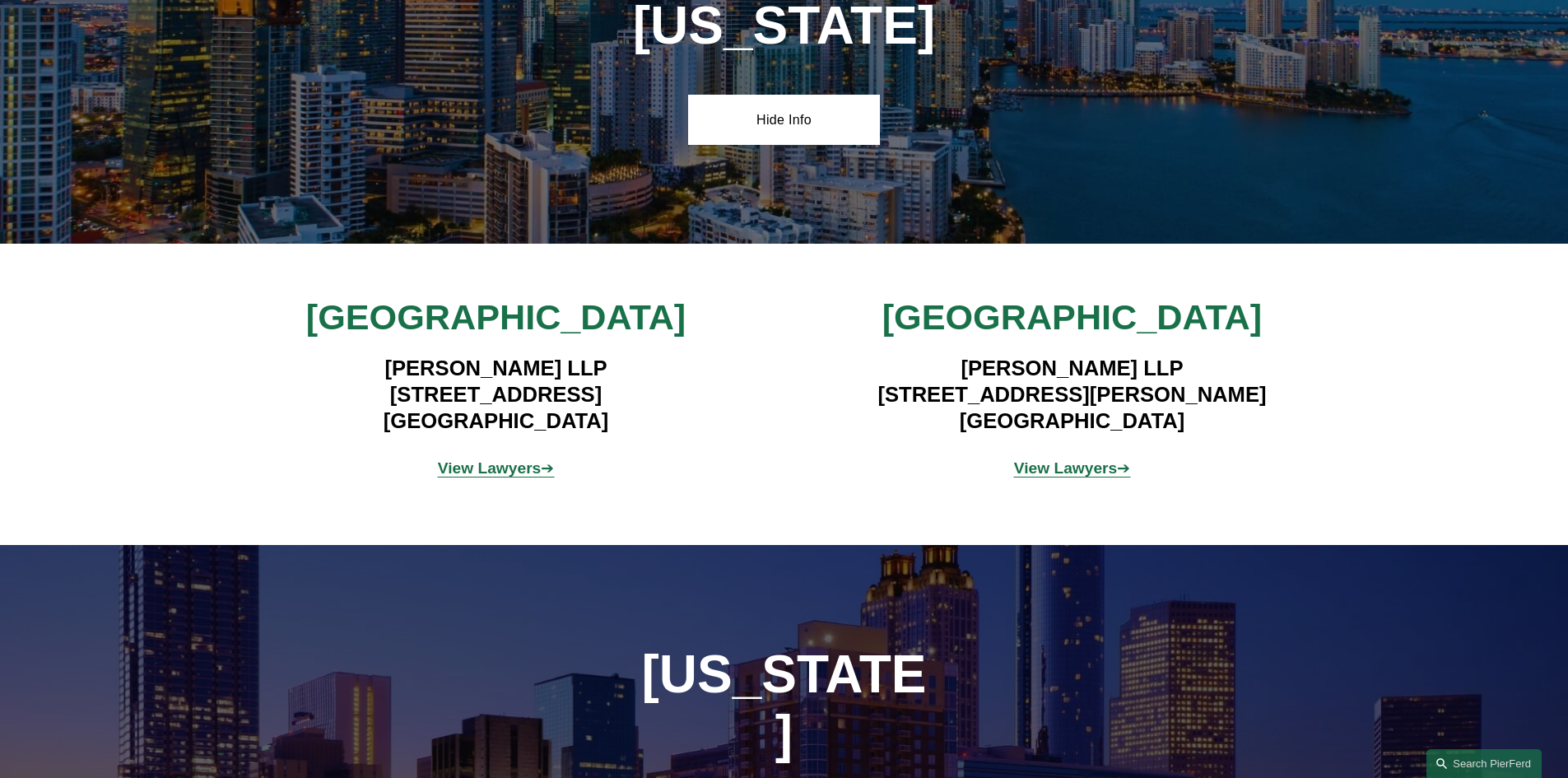
click at [489, 459] on strong "View Lawyers" at bounding box center [489, 468] width 103 height 18
click at [1055, 459] on strong "View Lawyers" at bounding box center [1066, 468] width 103 height 18
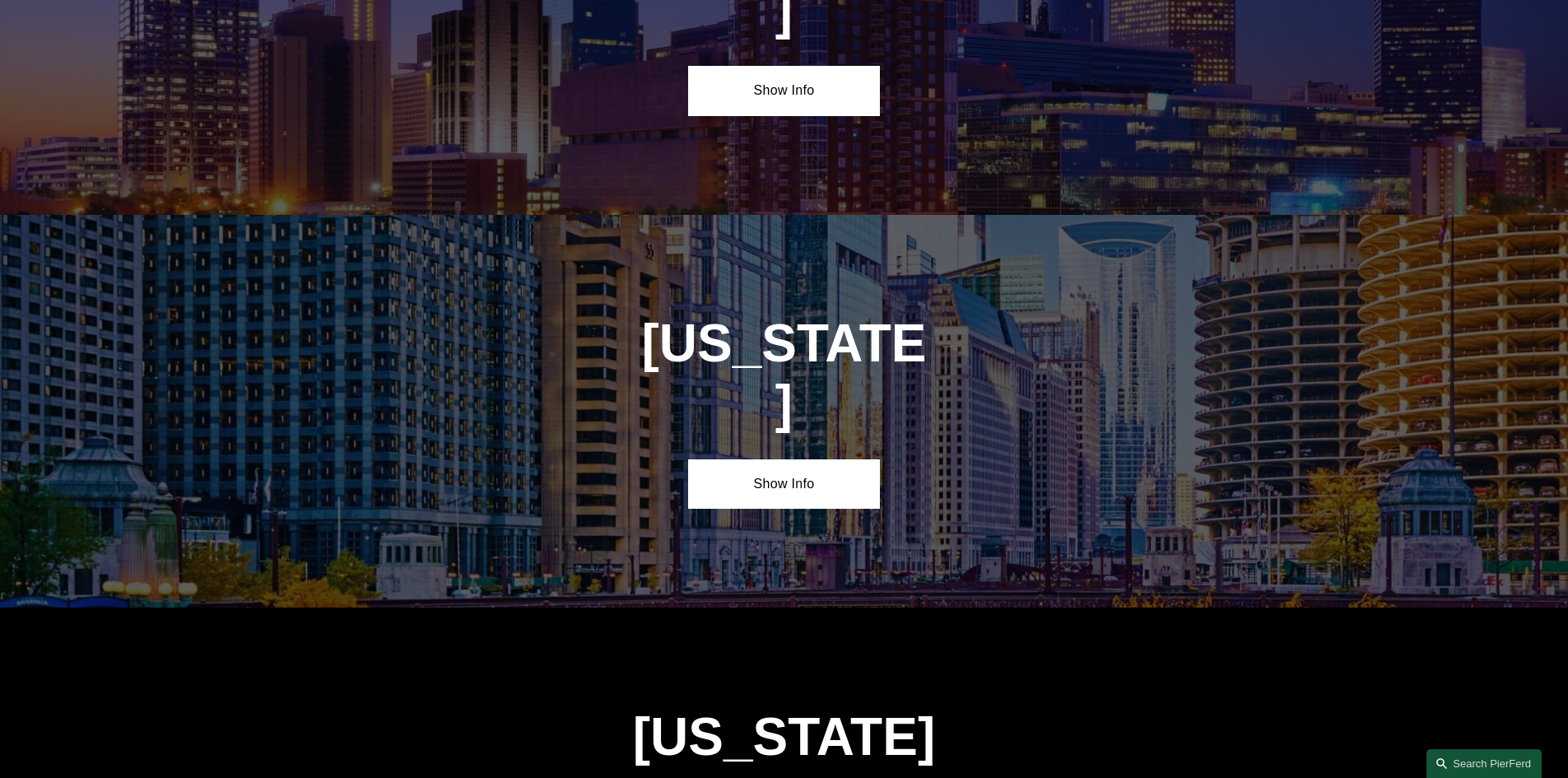
scroll to position [4035, 0]
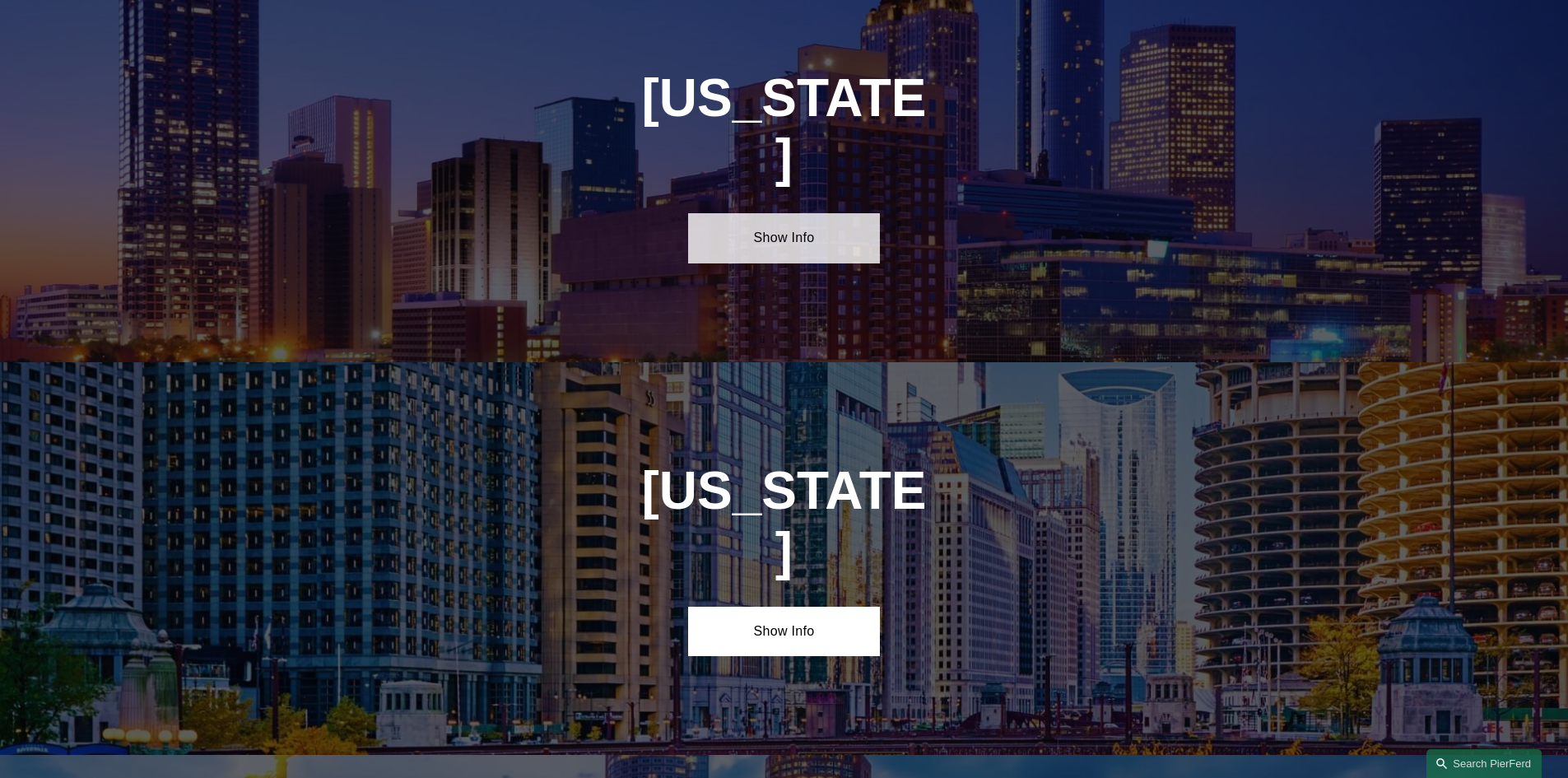
click at [791, 213] on link "Show Info" at bounding box center [784, 237] width 192 height 49
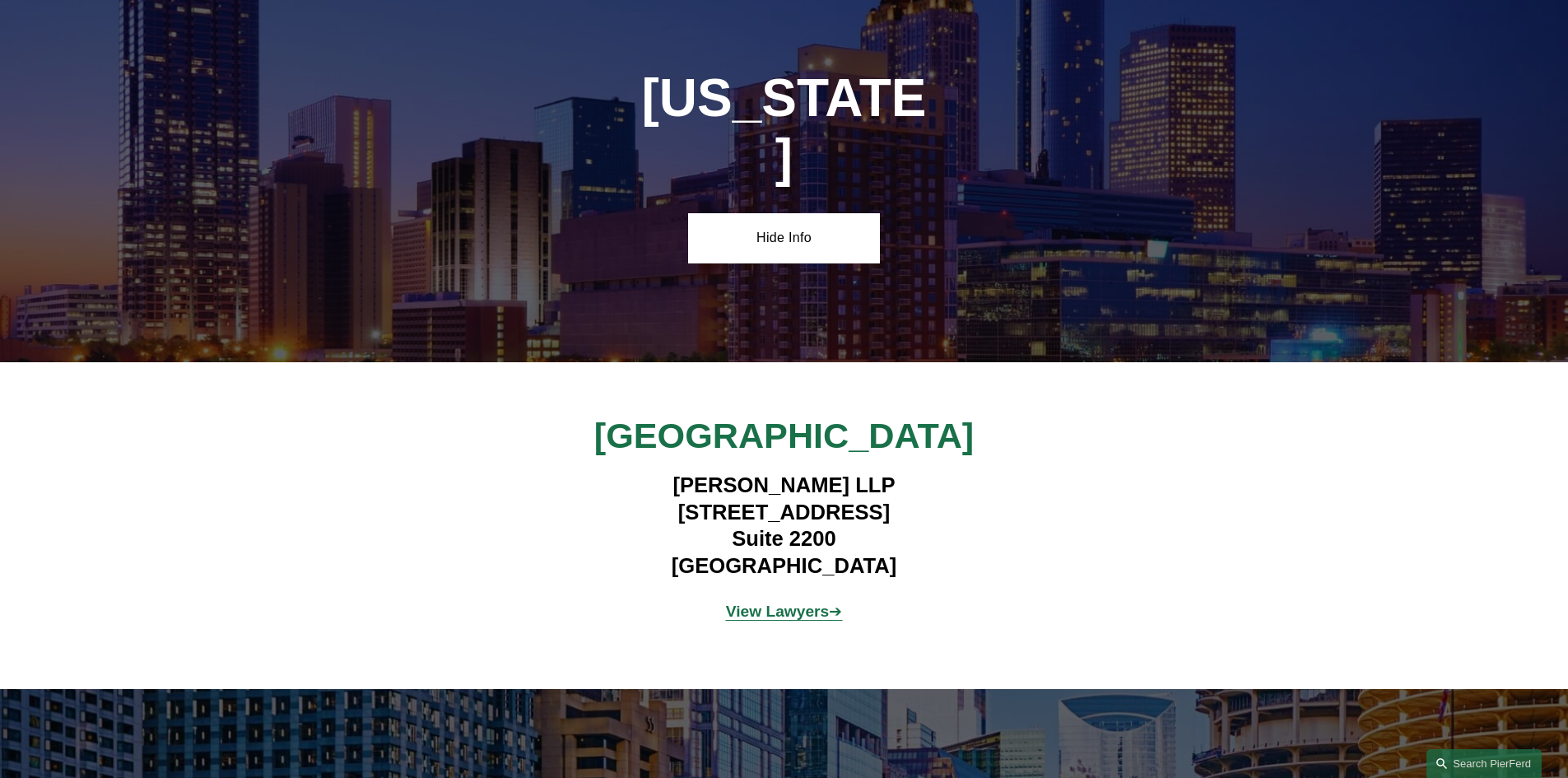
click at [804, 602] on strong "View Lawyers" at bounding box center [778, 611] width 103 height 18
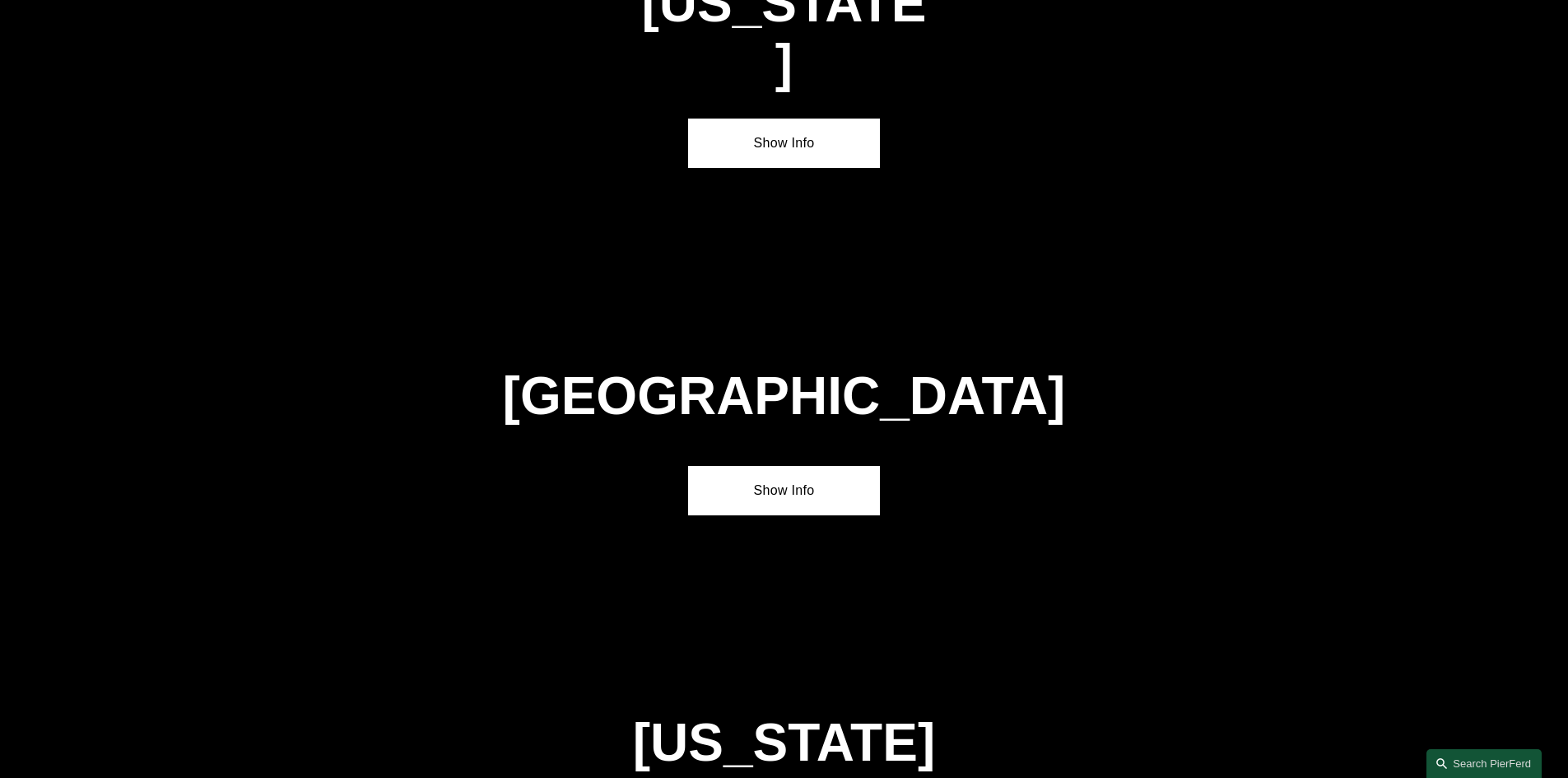
scroll to position [7713, 0]
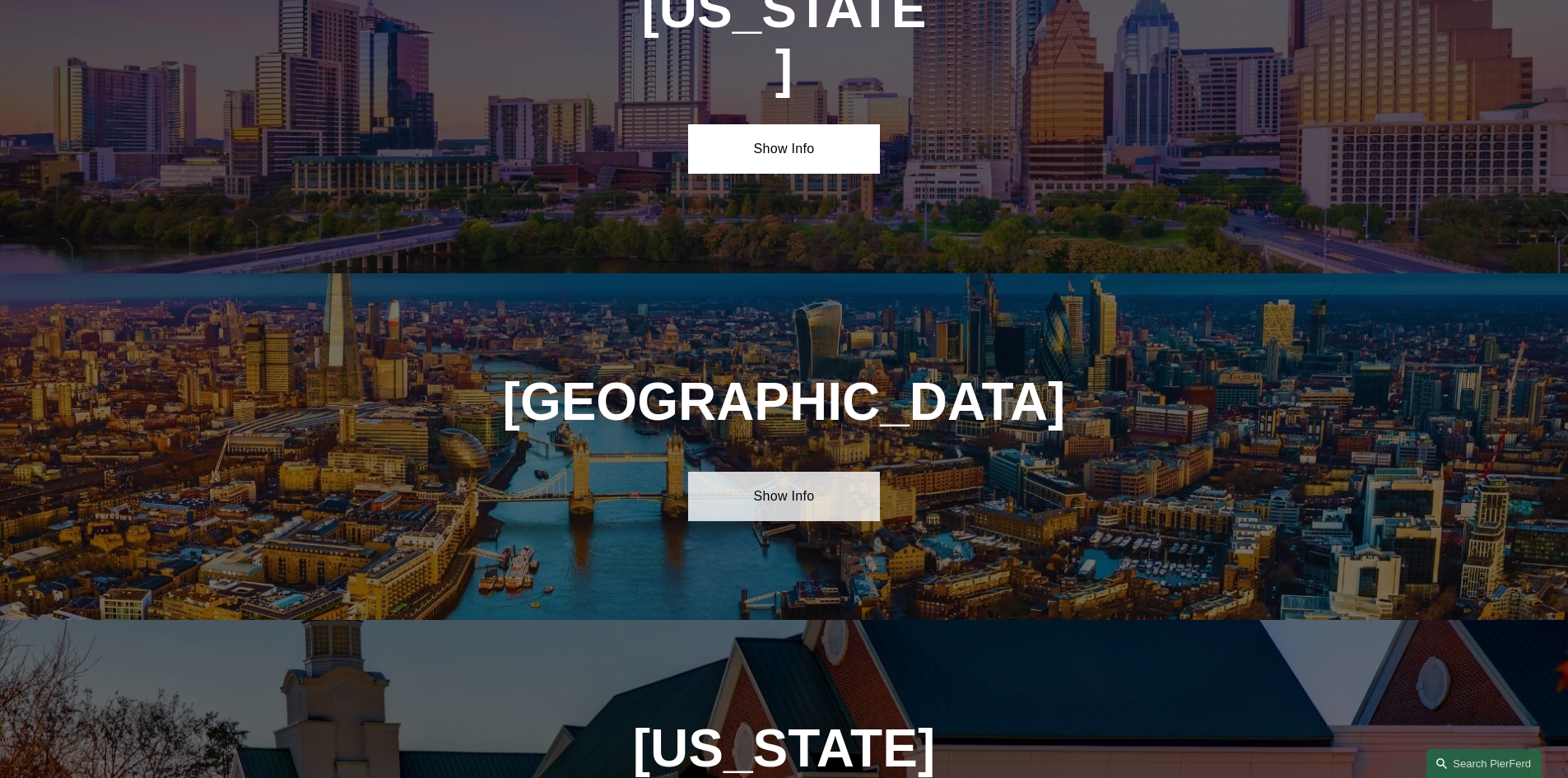
click at [755, 472] on link "Show Info" at bounding box center [784, 496] width 192 height 49
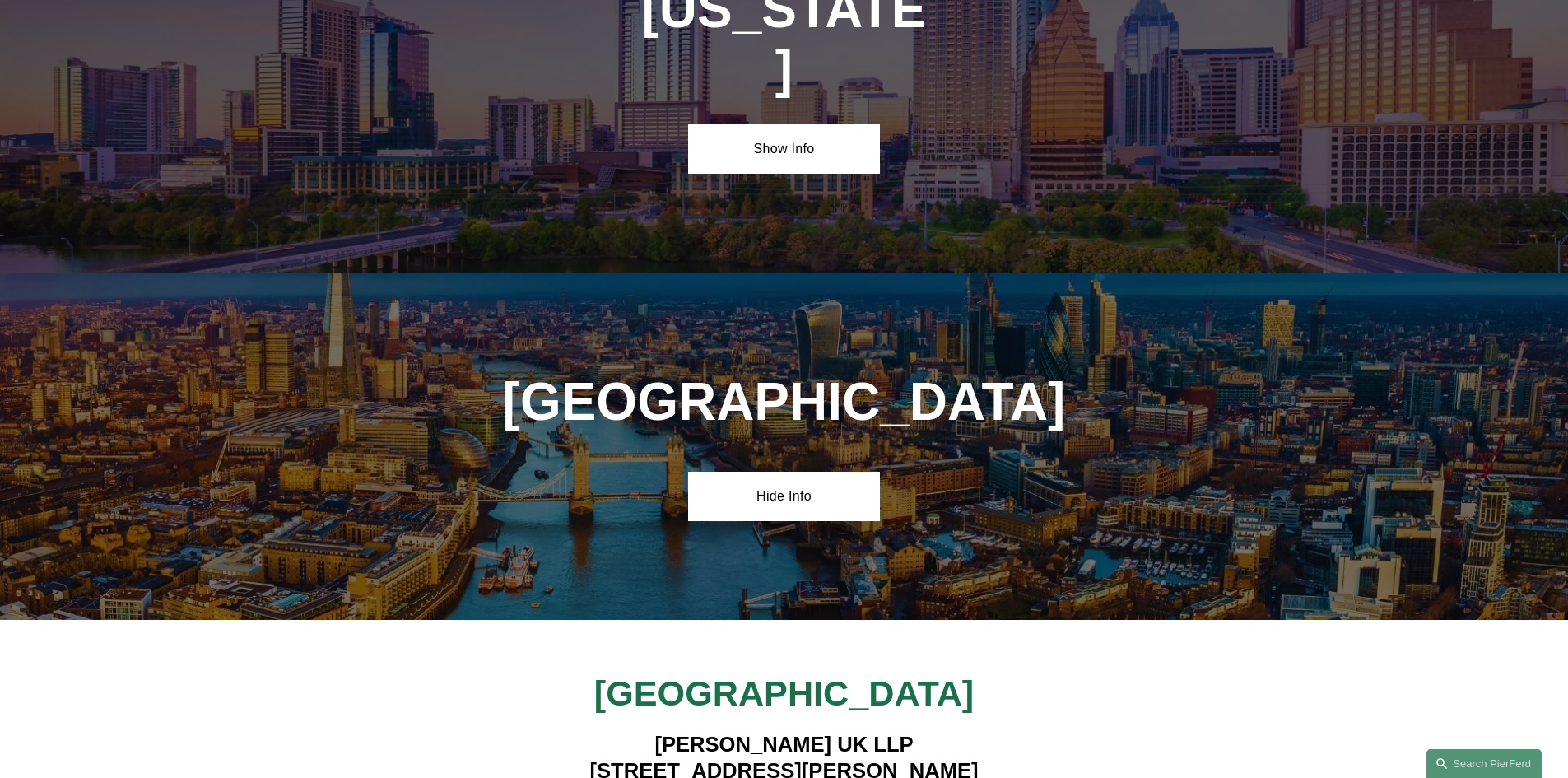
drag, startPoint x: 648, startPoint y: 546, endPoint x: 888, endPoint y: 565, distance: 240.8
click at [888, 731] on h4 "Pierson Ferdinand UK LLP 1 King William Street London EC4N 7BJ" at bounding box center [784, 771] width 480 height 79
drag, startPoint x: 659, startPoint y: 573, endPoint x: 885, endPoint y: 619, distance: 230.6
click at [885, 731] on h4 "Pierson Ferdinand UK LLP 1 King William Street London EC4N 7BJ" at bounding box center [784, 771] width 480 height 79
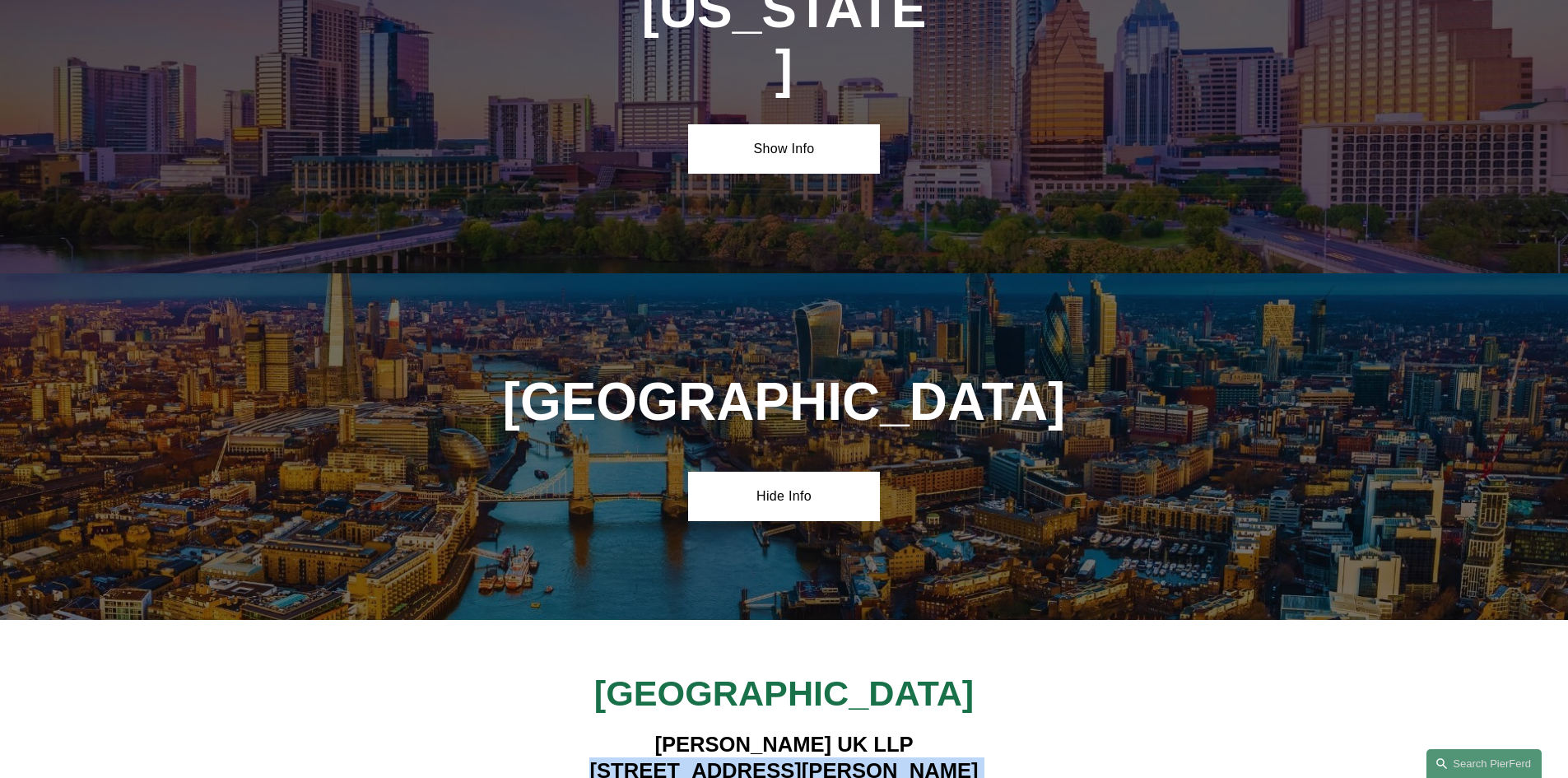
copy h4 "1 King William Street London EC4N 7BJ"
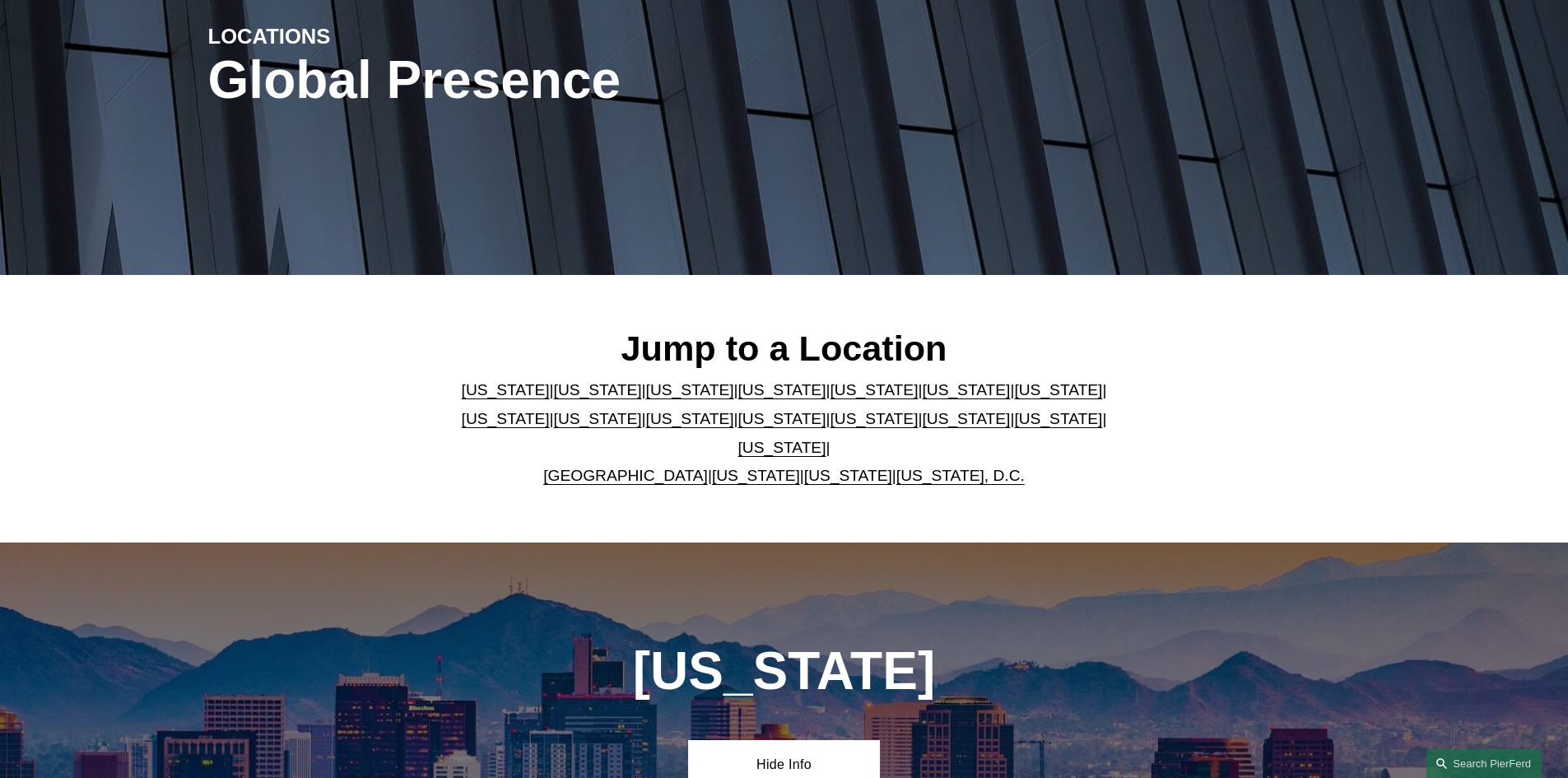
scroll to position [0, 0]
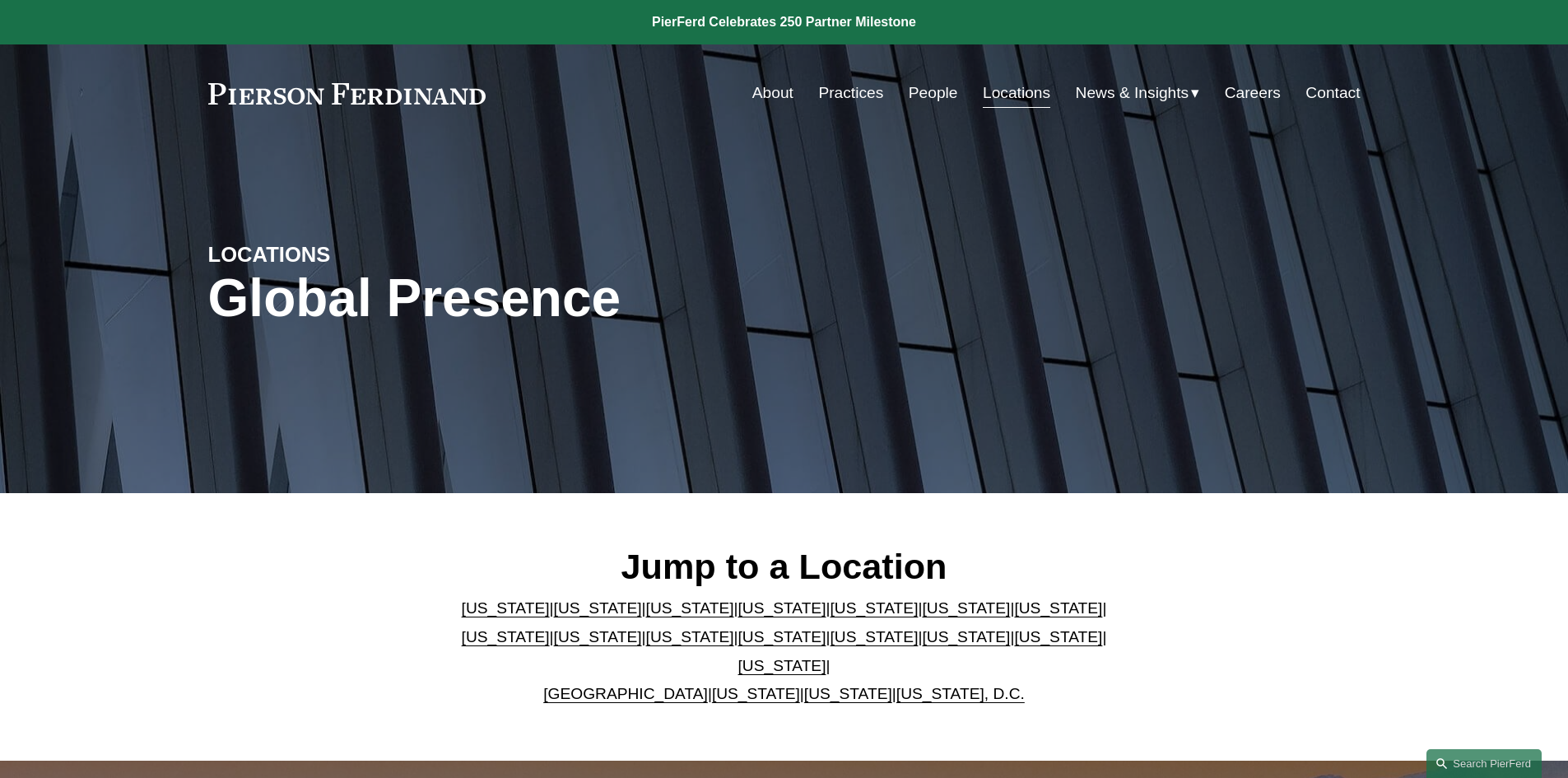
click at [1324, 89] on link "Contact" at bounding box center [1333, 93] width 54 height 31
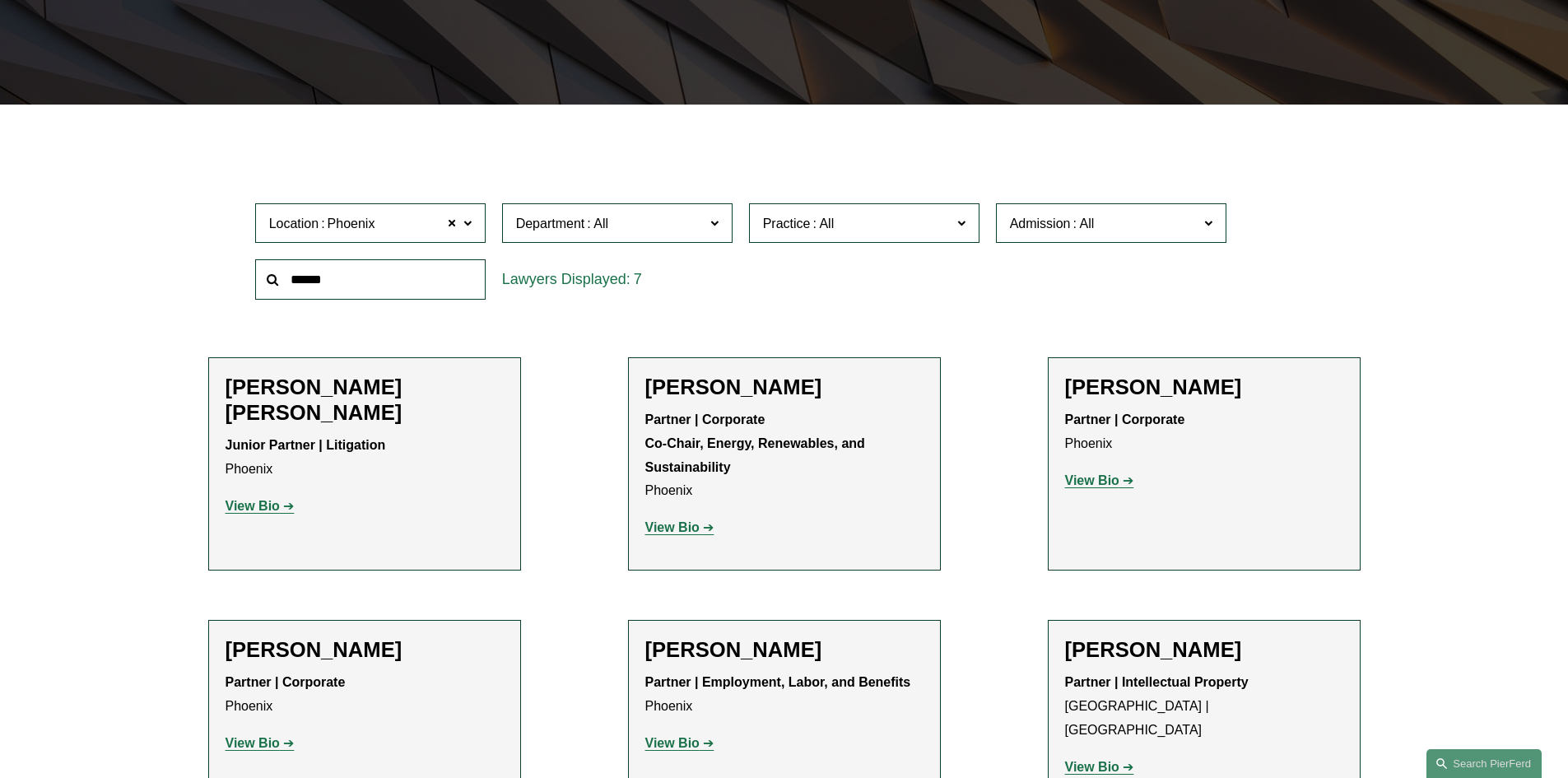
scroll to position [247, 0]
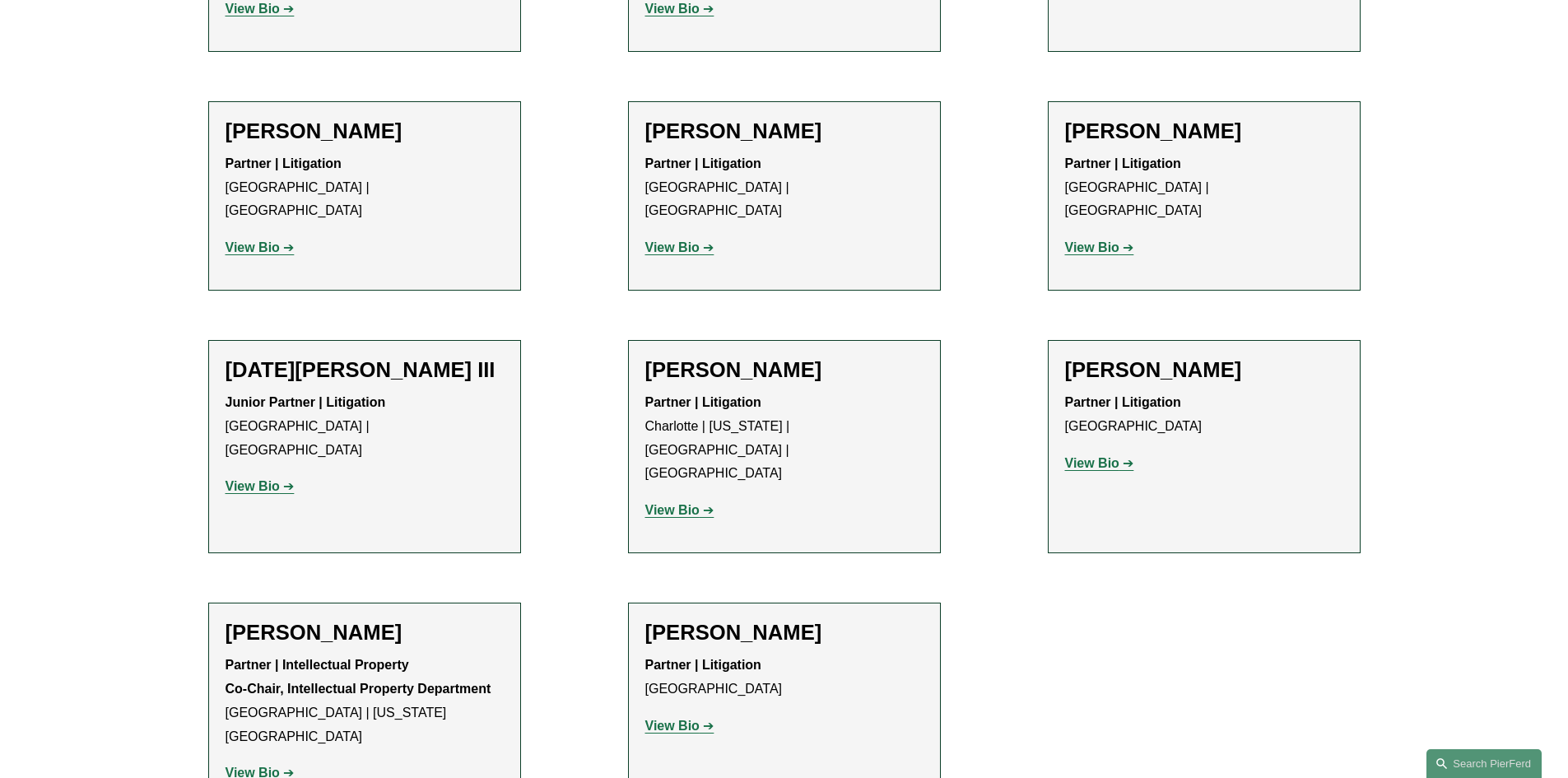
scroll to position [1153, 0]
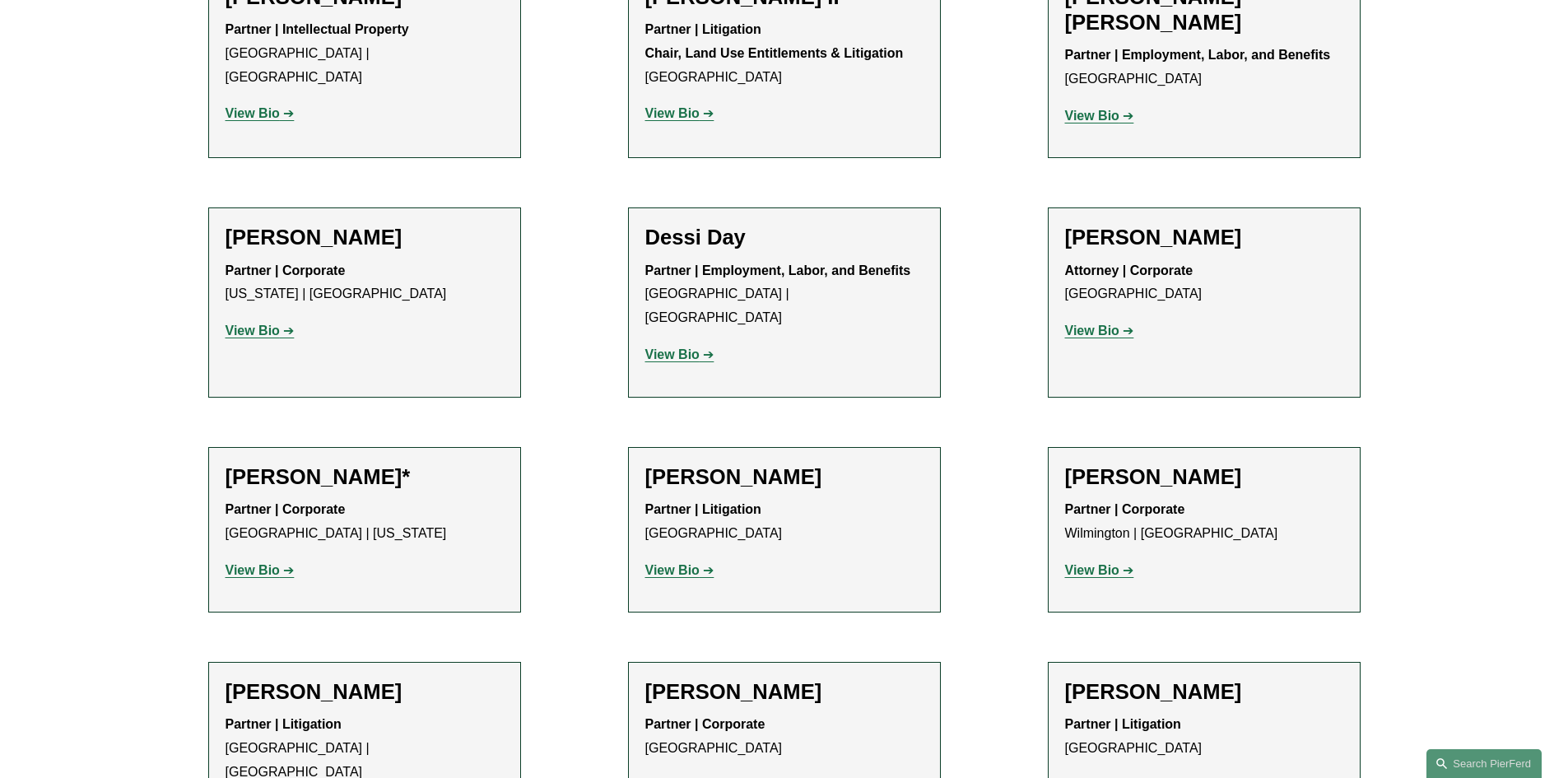
scroll to position [659, 0]
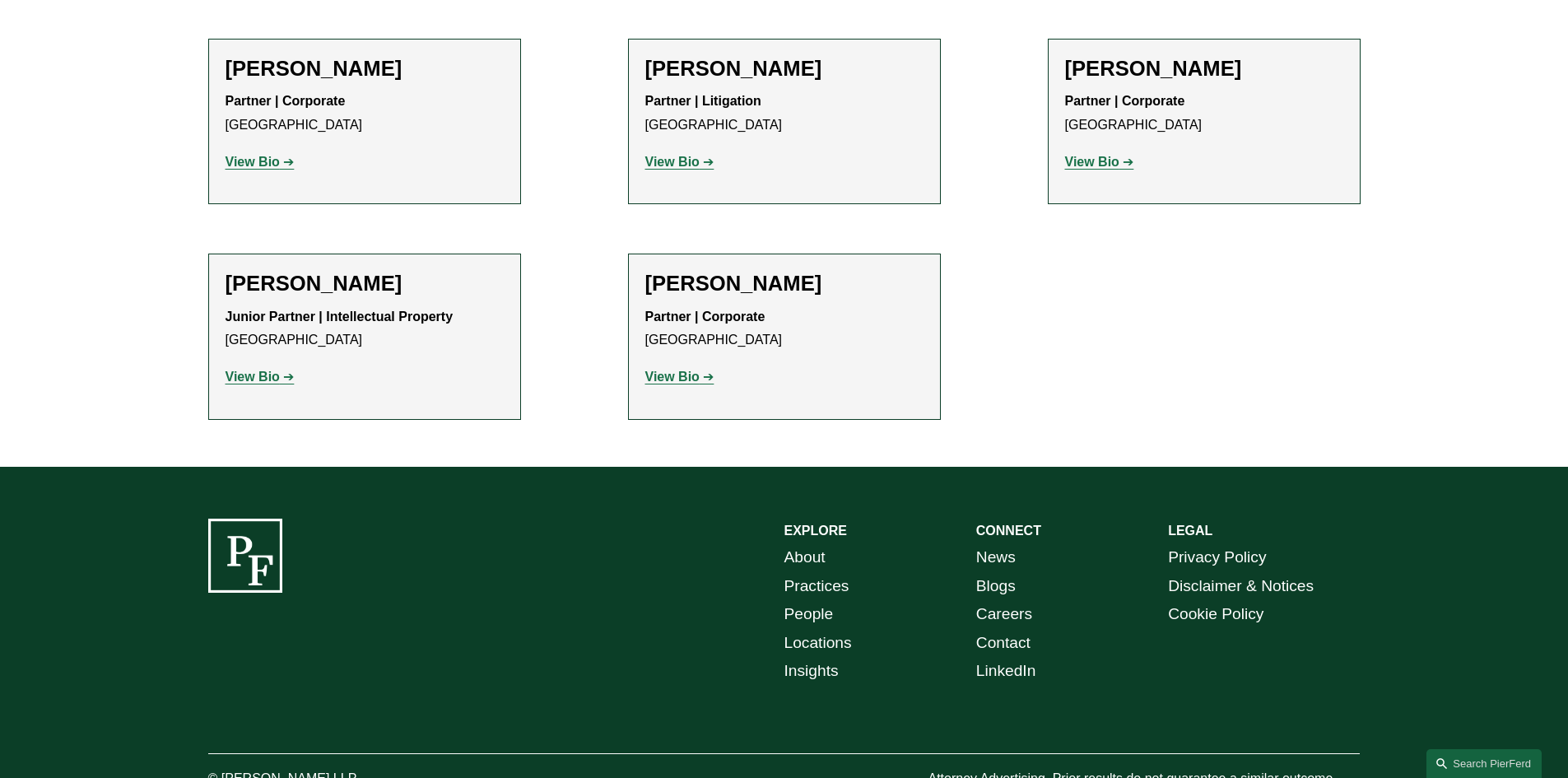
scroll to position [775, 0]
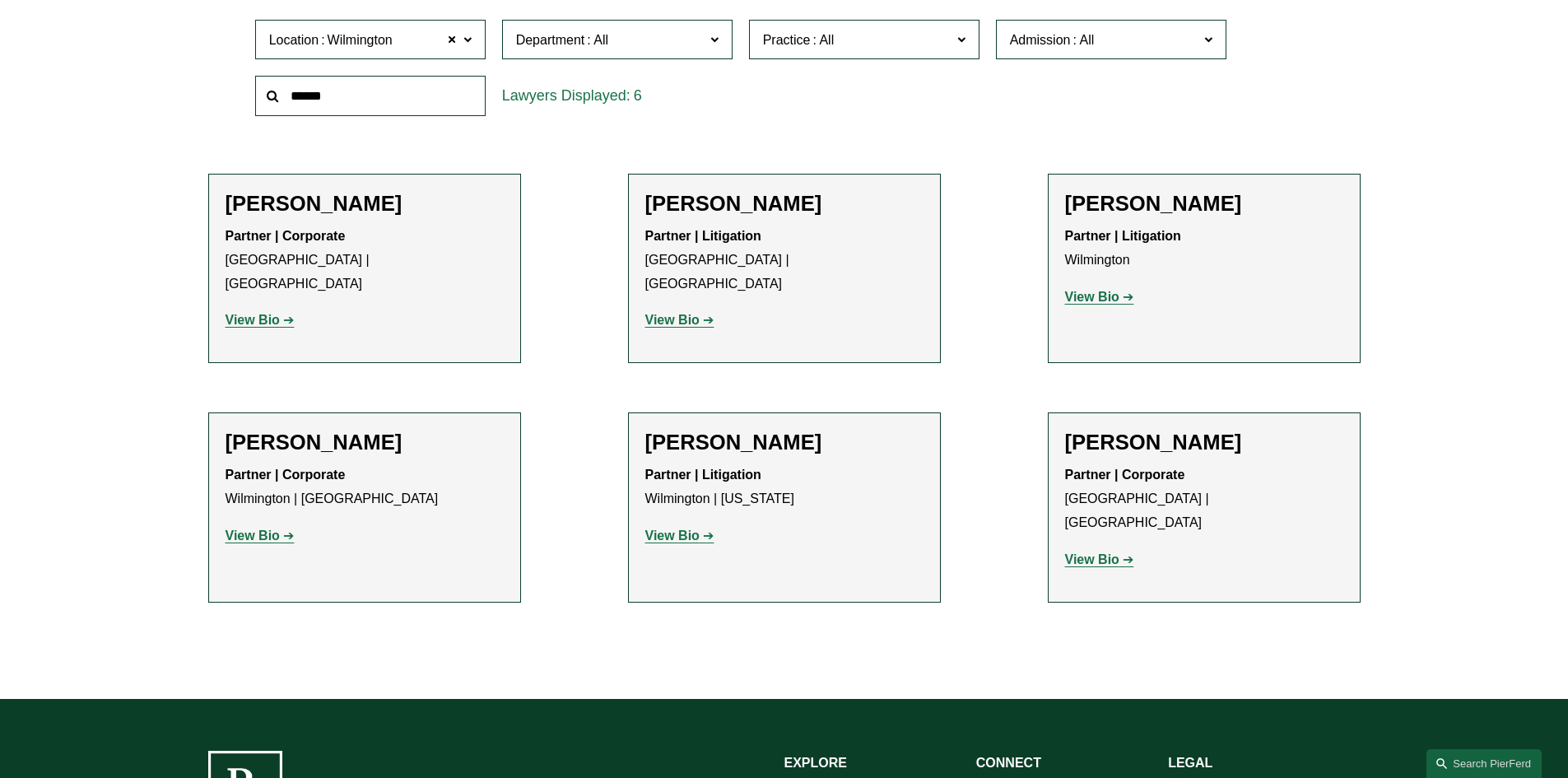
scroll to position [577, 0]
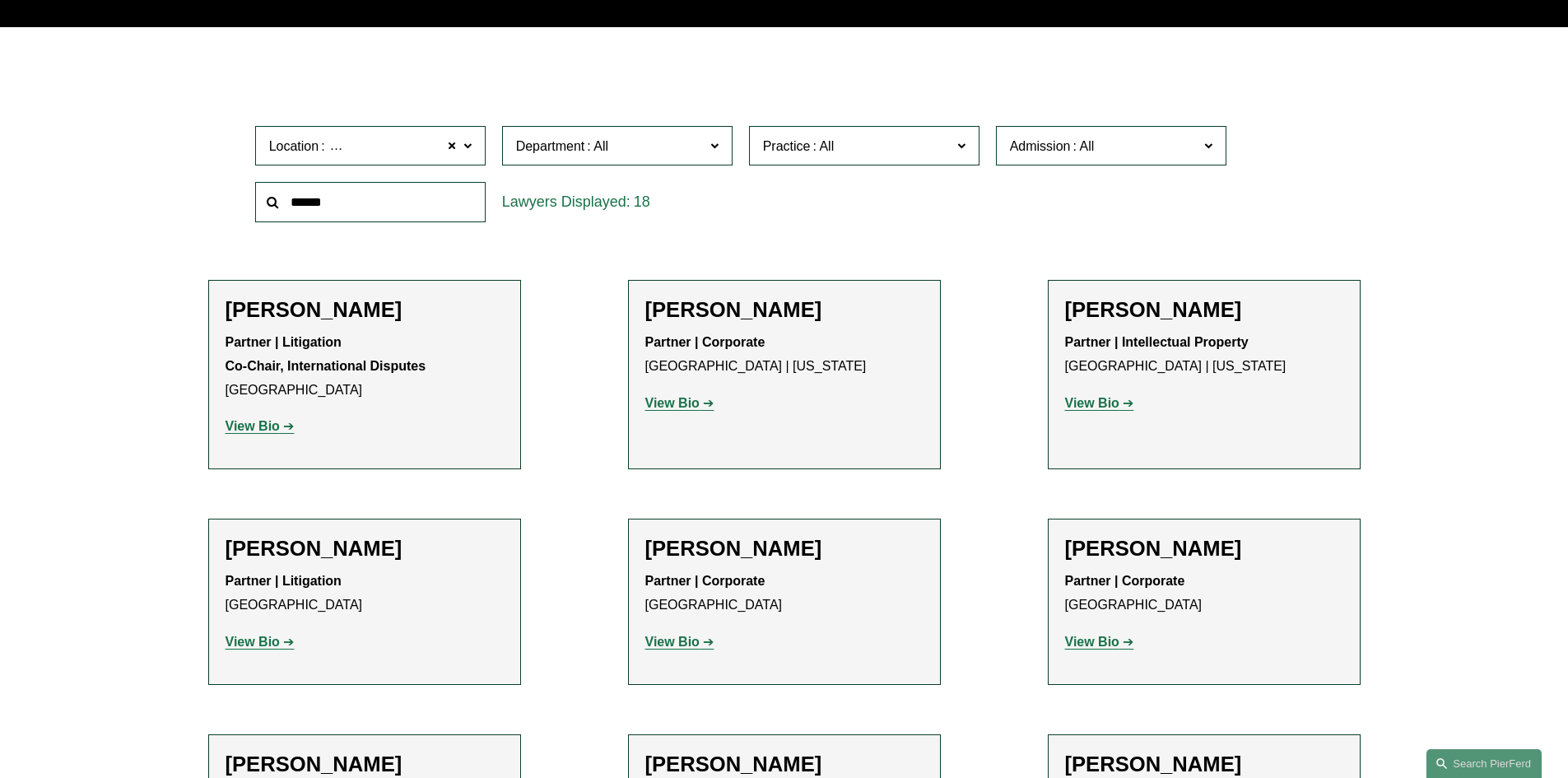
scroll to position [463, 0]
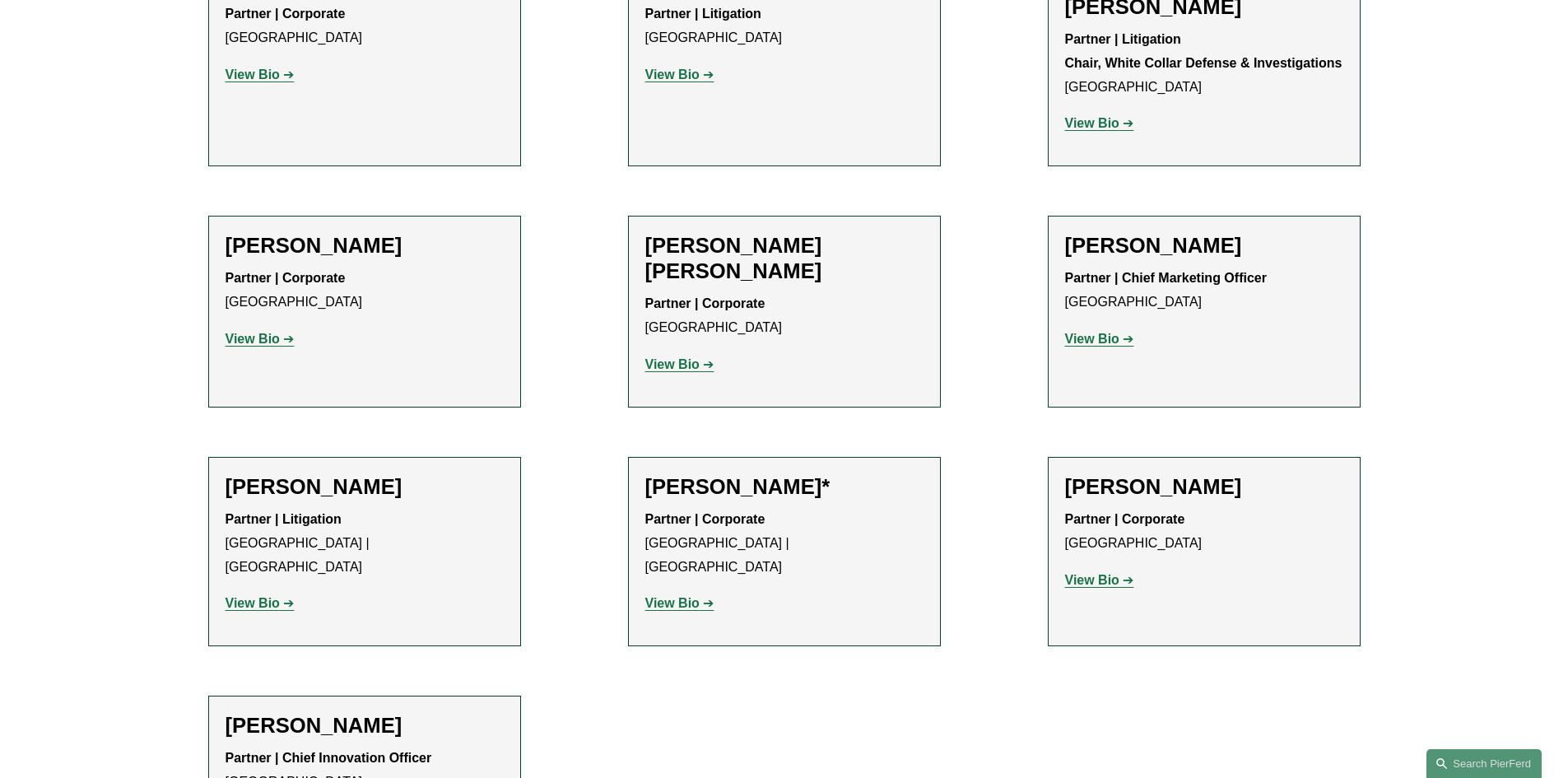
scroll to position [823, 0]
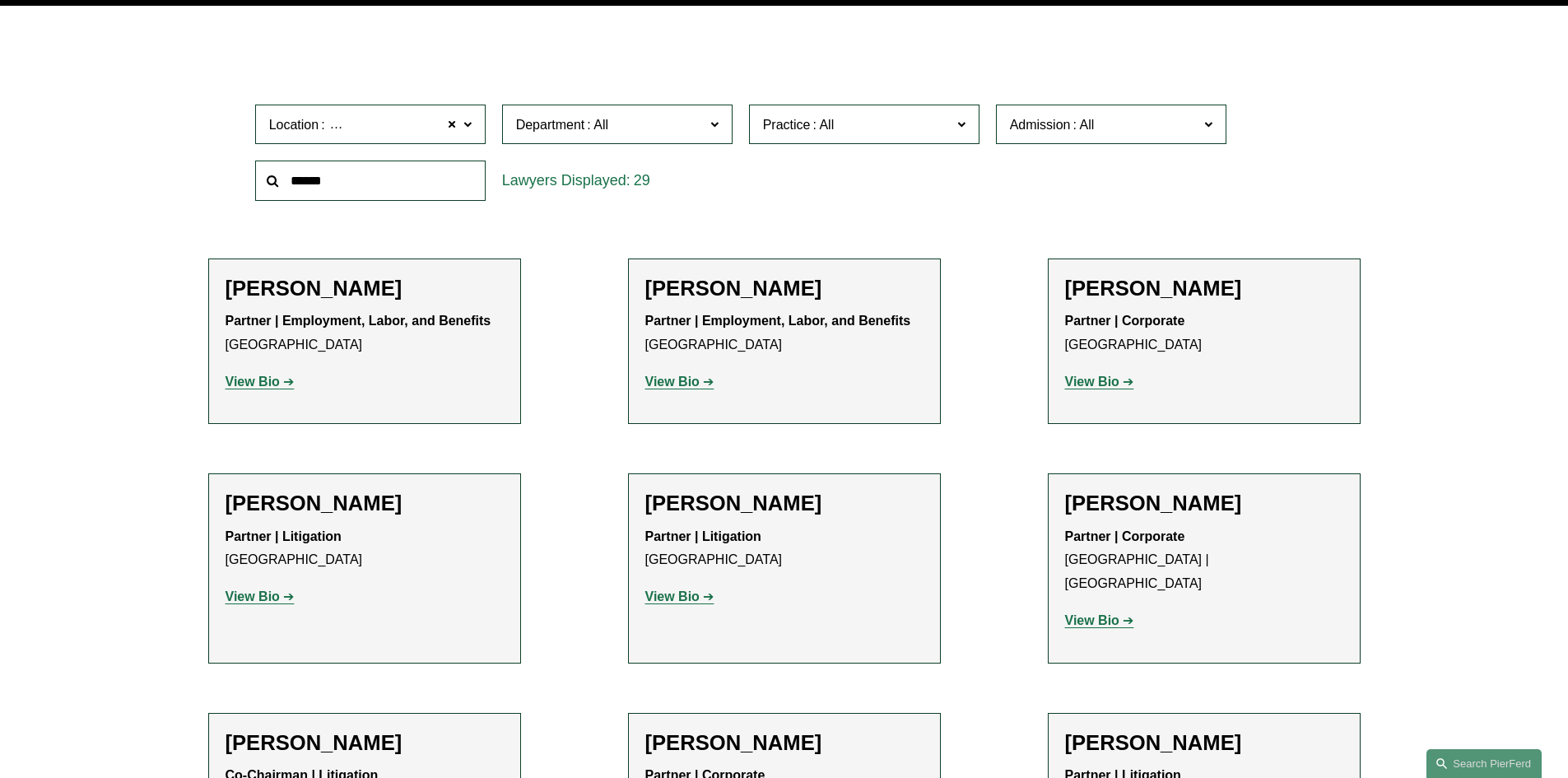
scroll to position [247, 0]
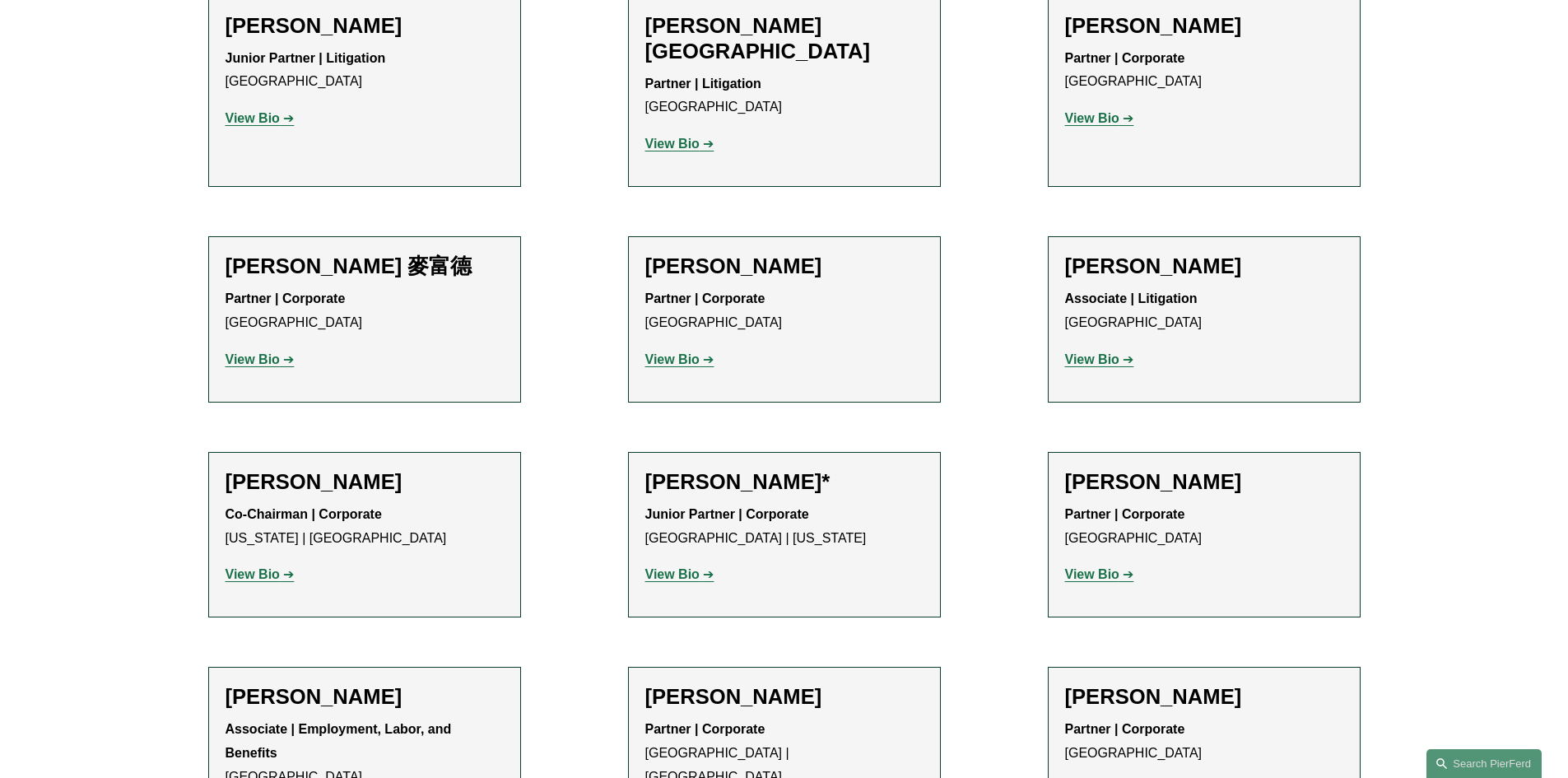
scroll to position [1564, 0]
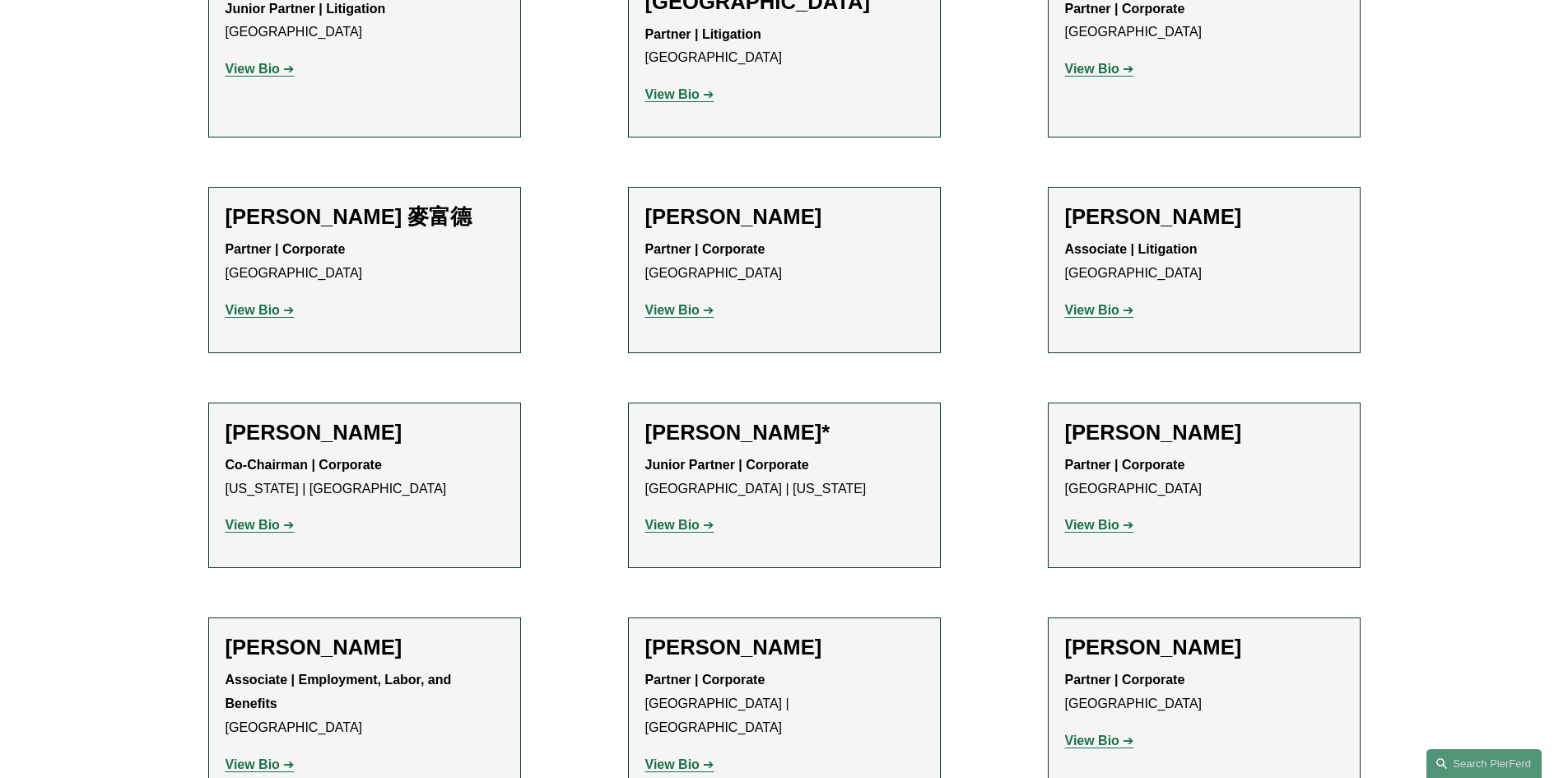
click at [269, 518] on strong "View Bio" at bounding box center [252, 525] width 54 height 14
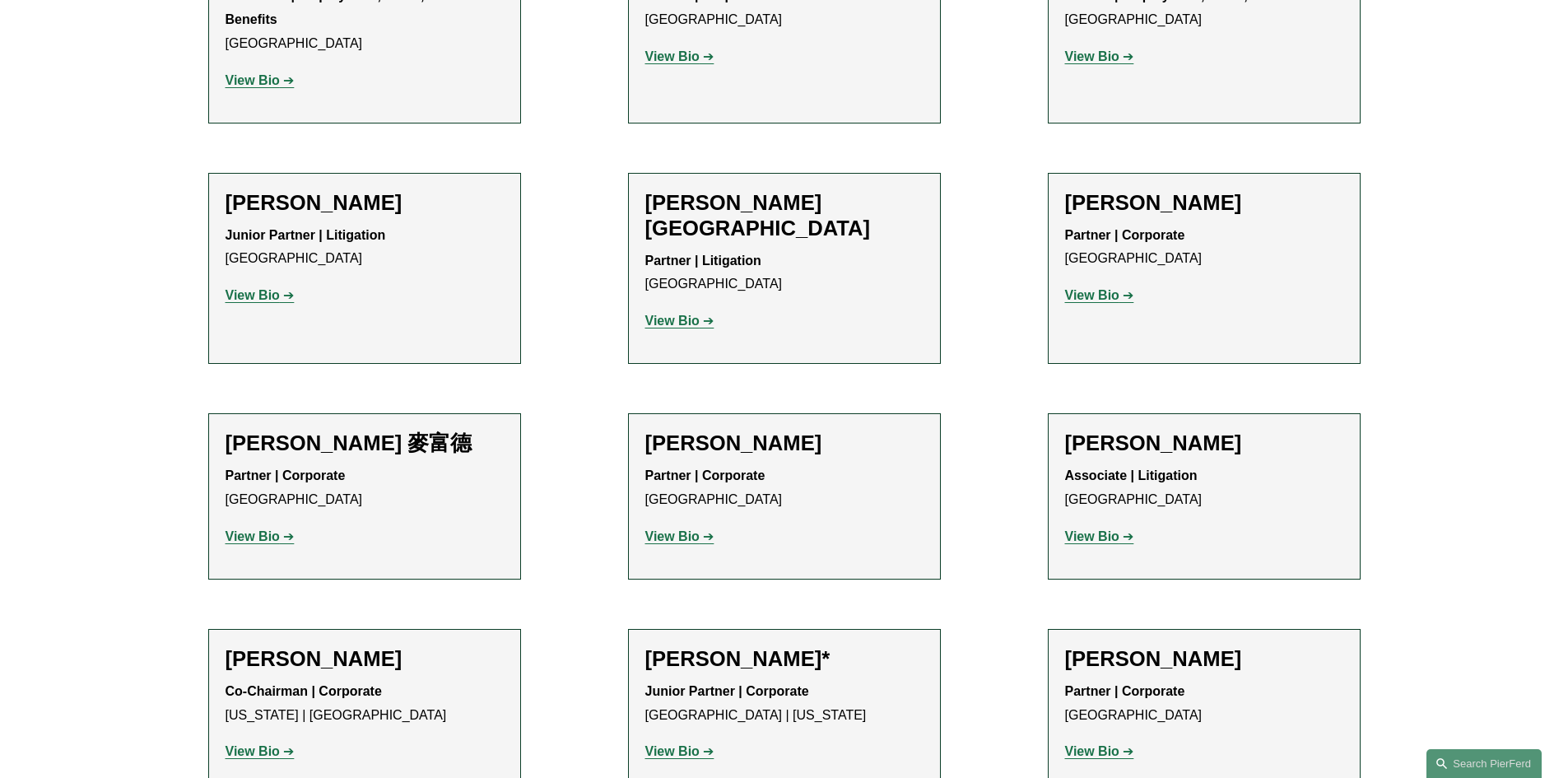
scroll to position [1318, 0]
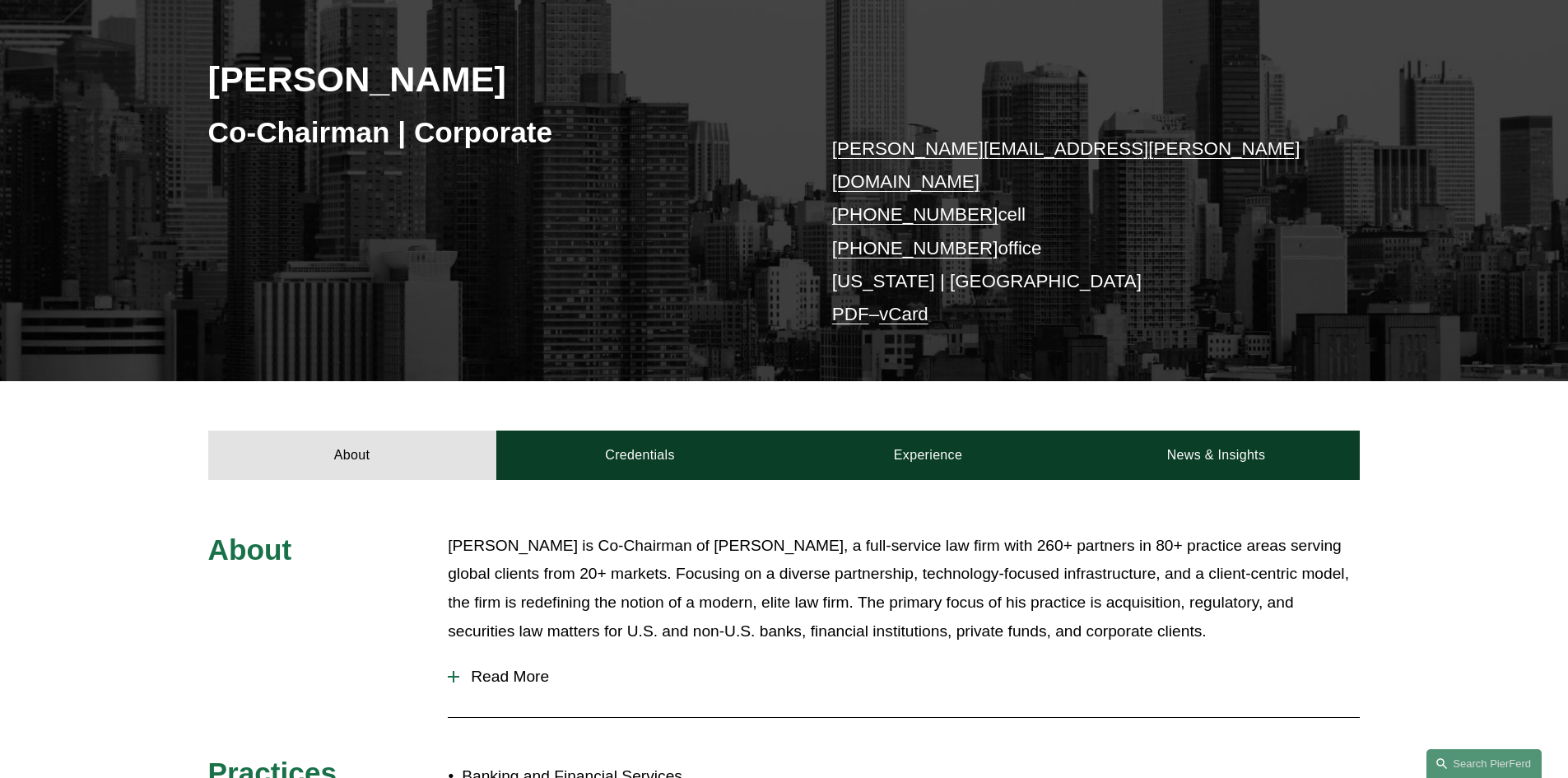
scroll to position [164, 0]
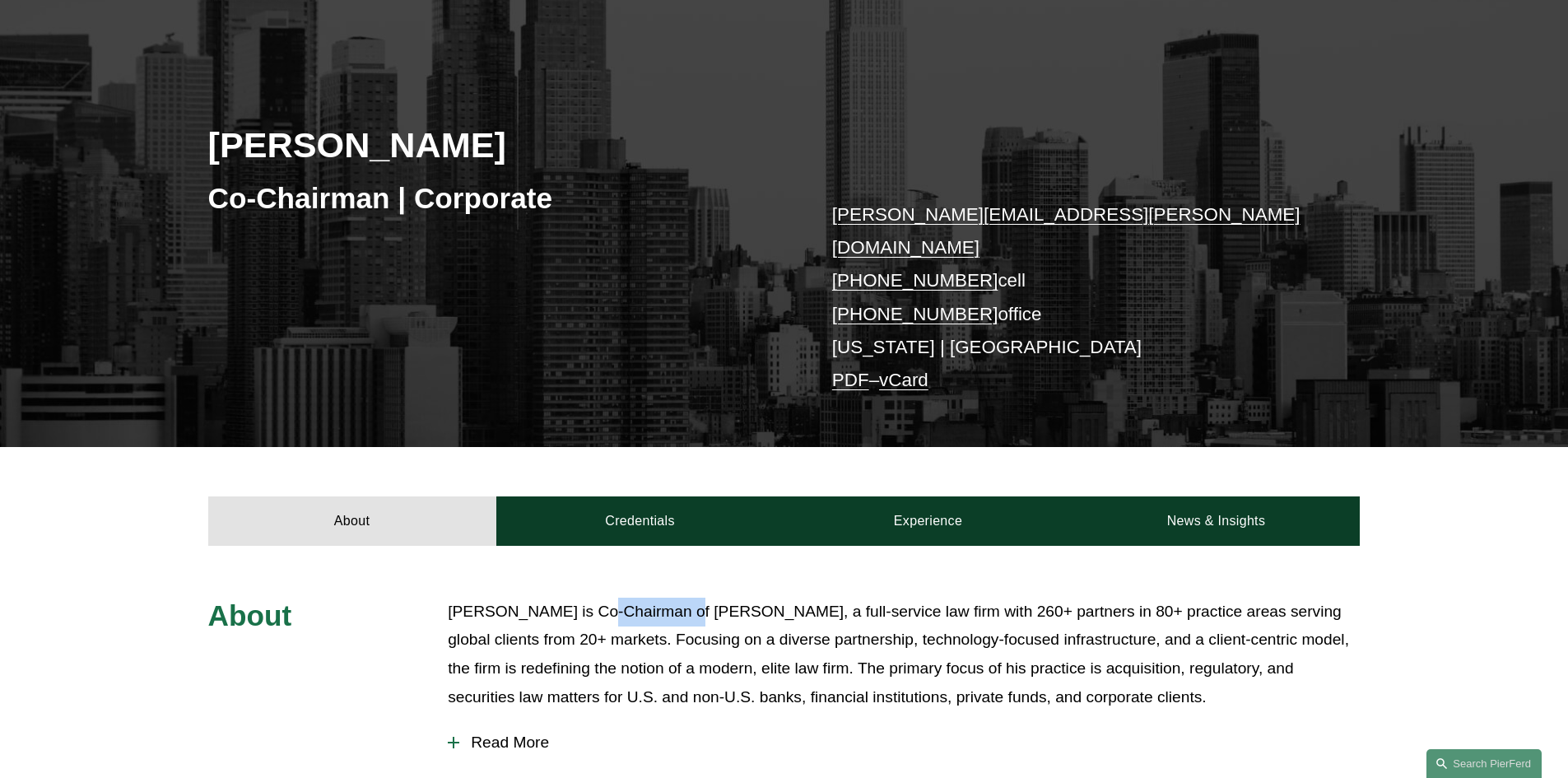
drag, startPoint x: 580, startPoint y: 587, endPoint x: 671, endPoint y: 587, distance: 91.0
click at [671, 598] on p "Michael Pierson is Co-Chairman of Pierson Ferdinand, a full-service law firm wi…" at bounding box center [904, 654] width 912 height 114
copy p "Co-Chairman"
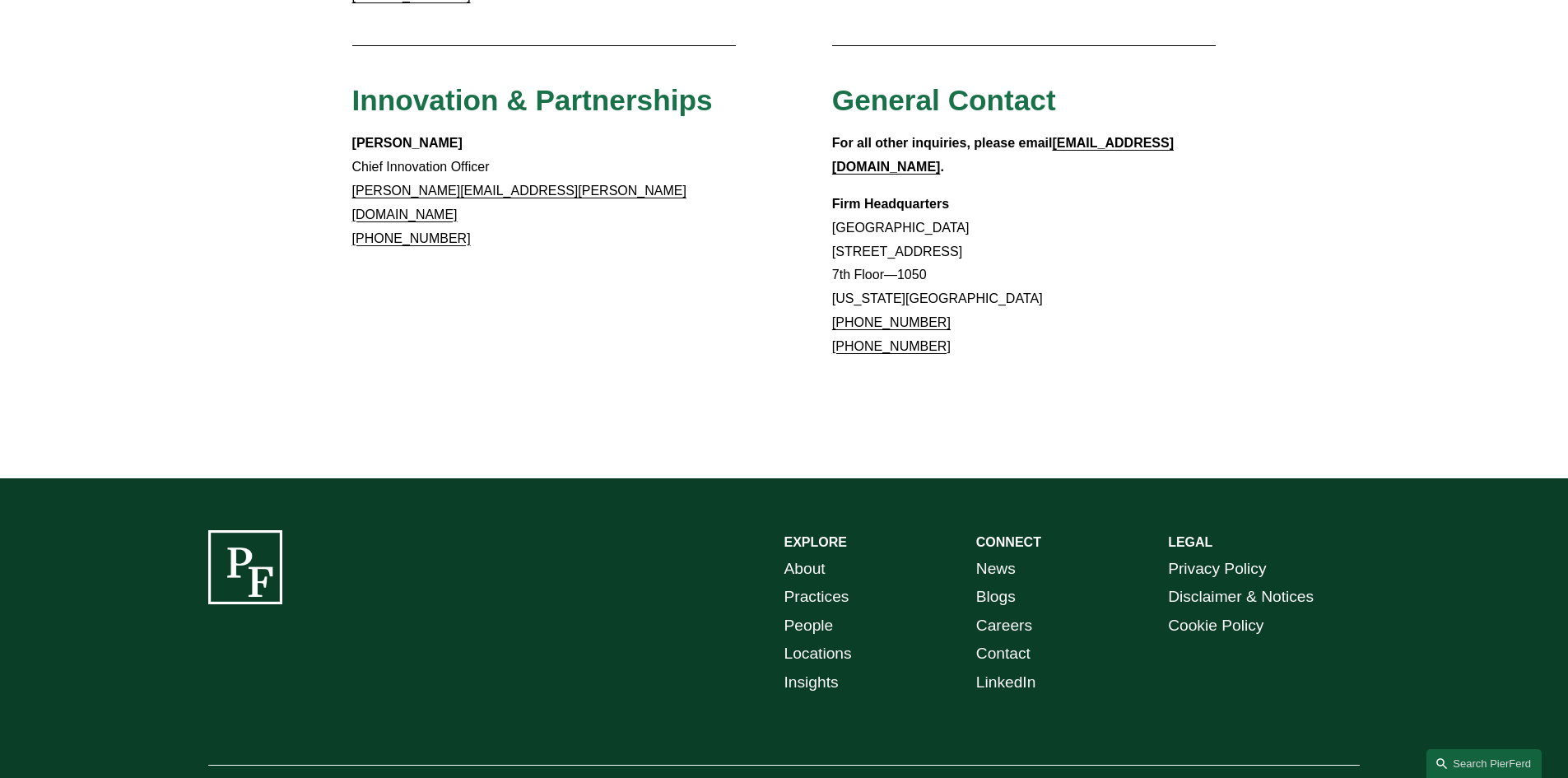
scroll to position [1512, 0]
